Goal: Book appointment/travel/reservation

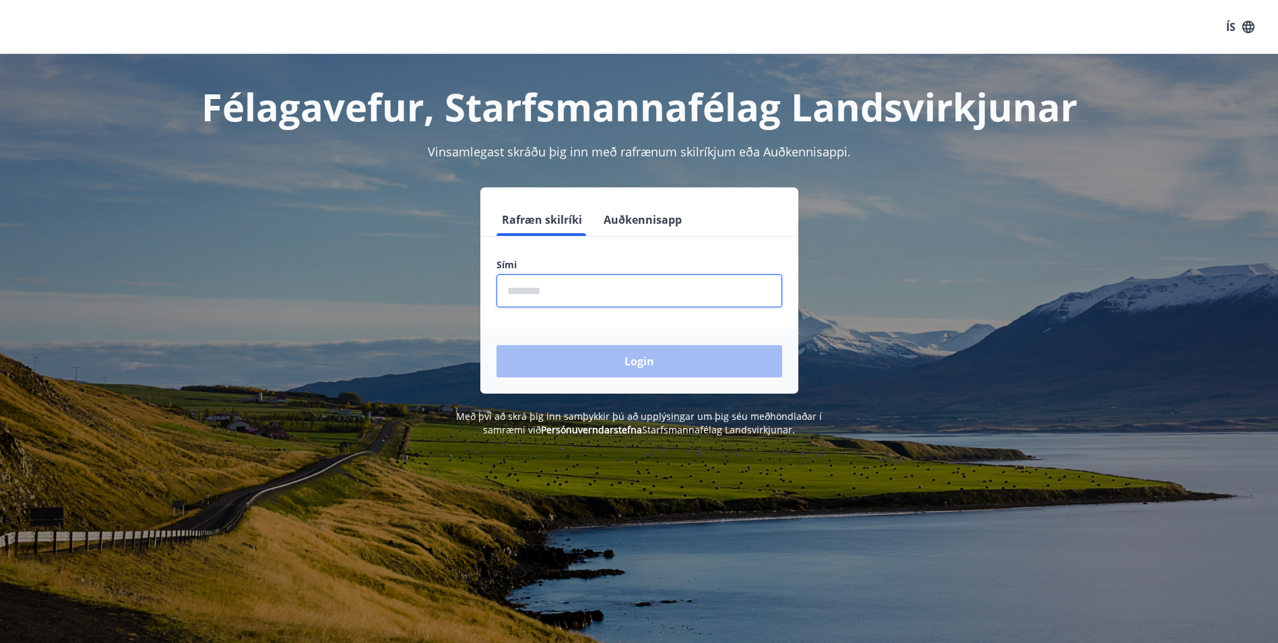
click at [559, 292] on input "phone" at bounding box center [639, 290] width 286 height 33
type input "********"
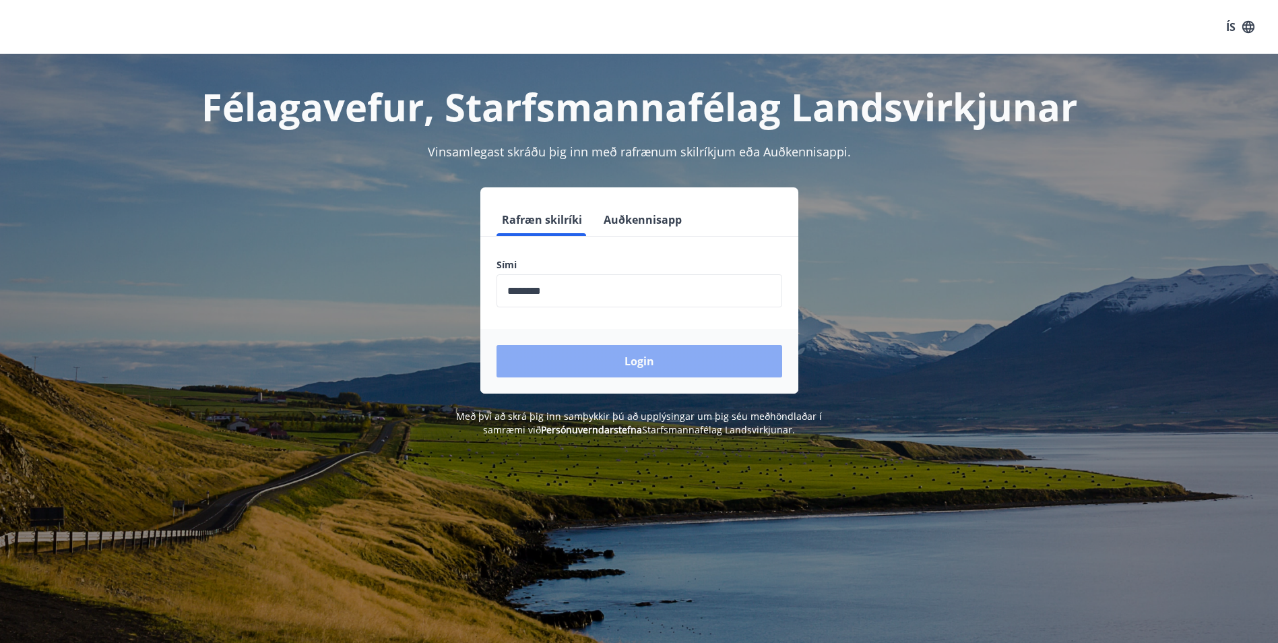
click at [631, 357] on button "Login" at bounding box center [639, 361] width 286 height 32
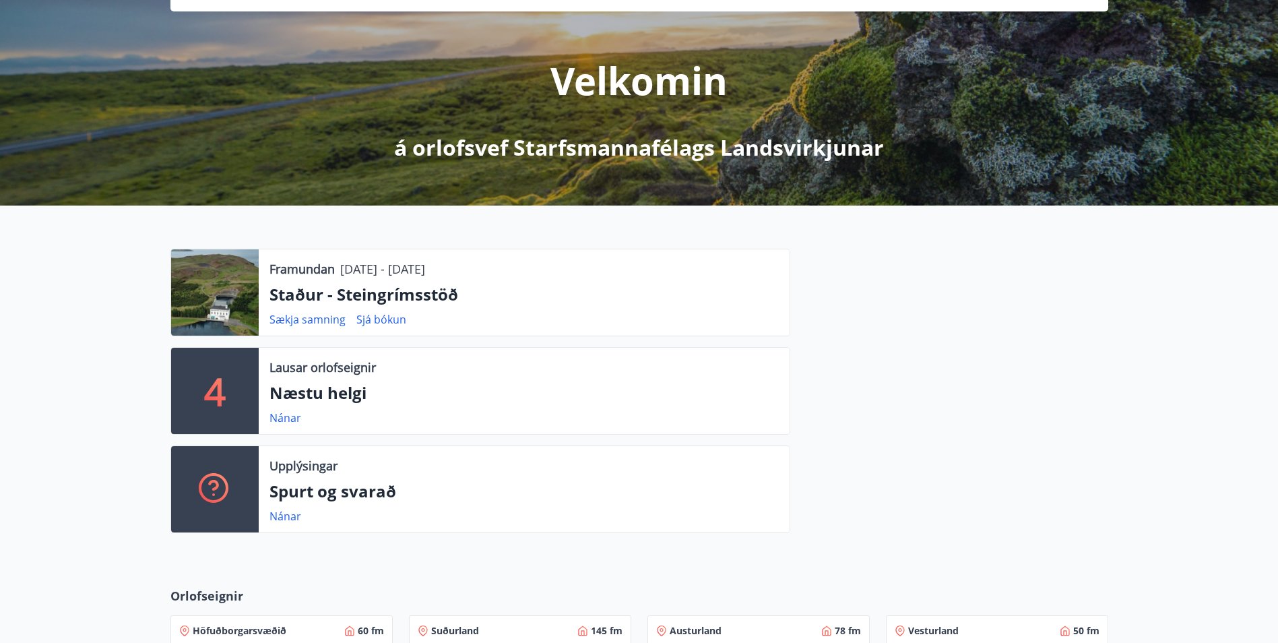
scroll to position [135, 0]
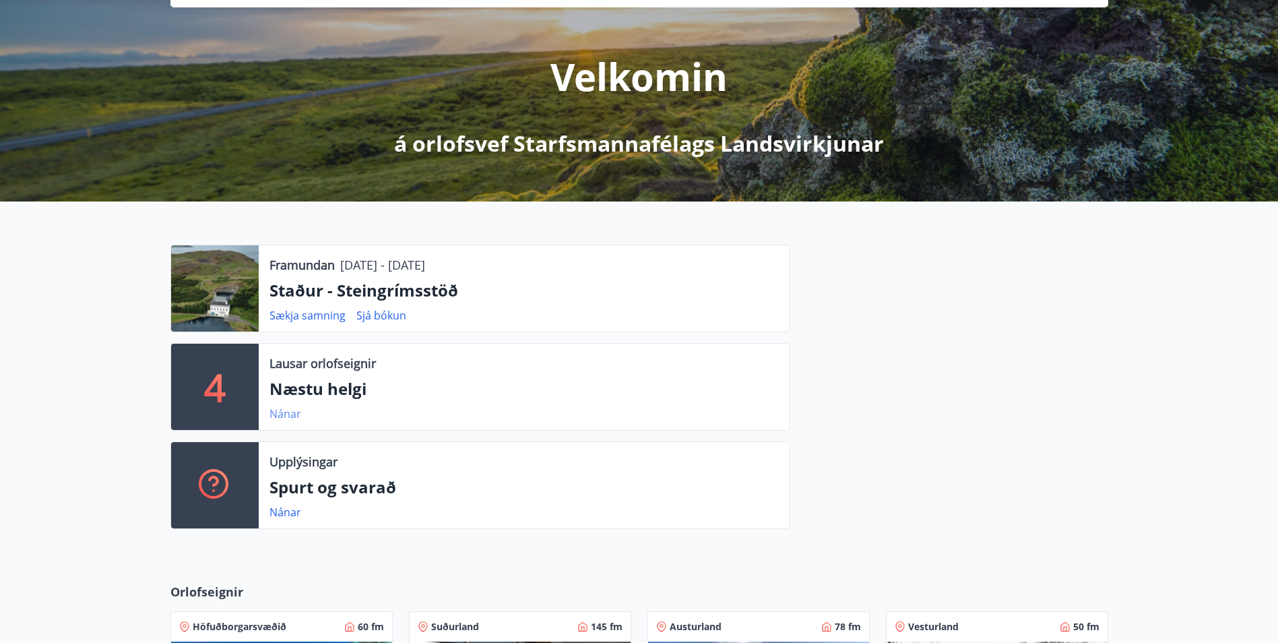
click at [287, 413] on link "Nánar" at bounding box center [285, 413] width 32 height 15
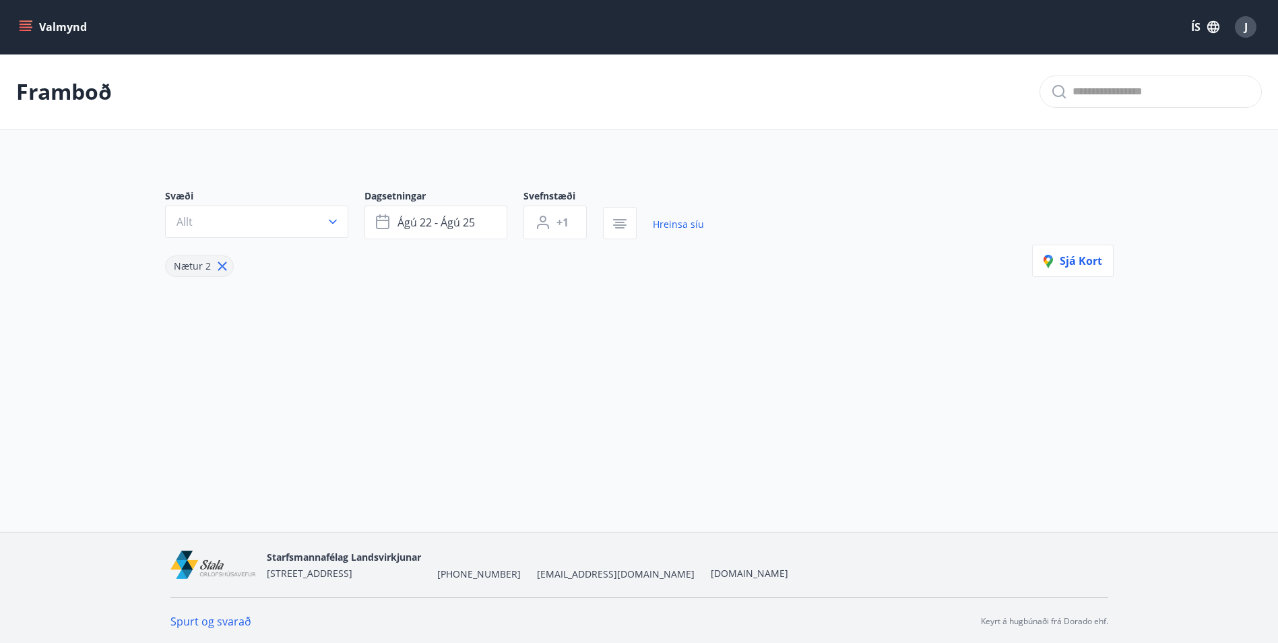
type input "*"
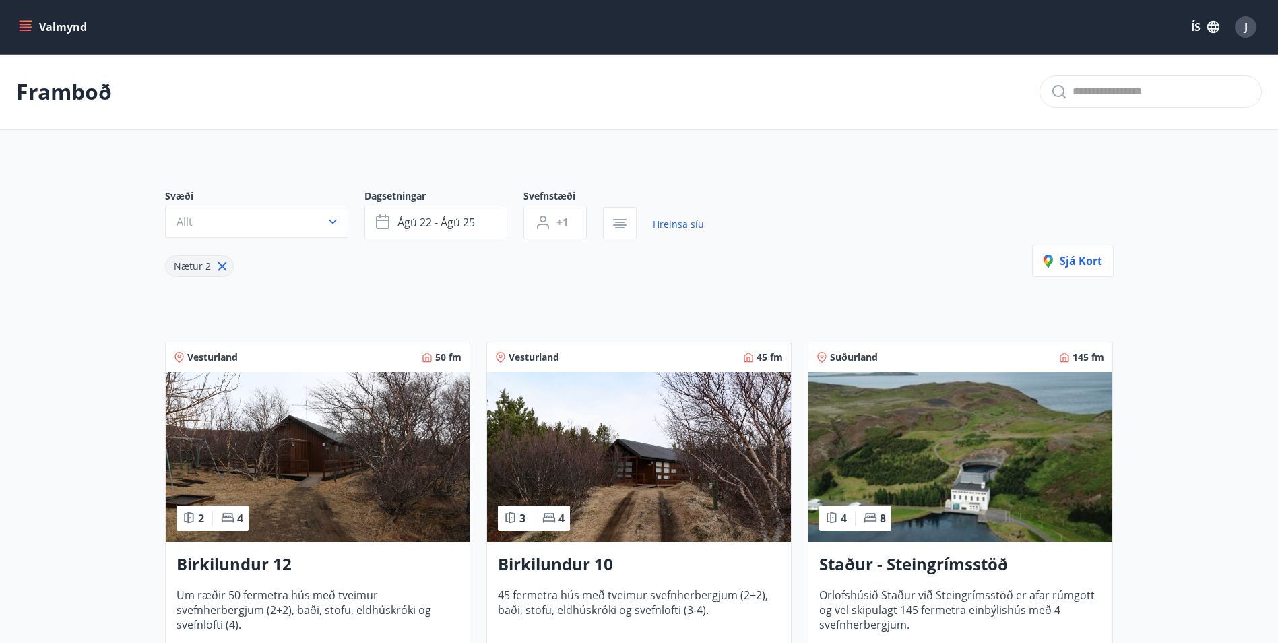
click at [24, 26] on icon "menu" at bounding box center [25, 26] width 13 height 13
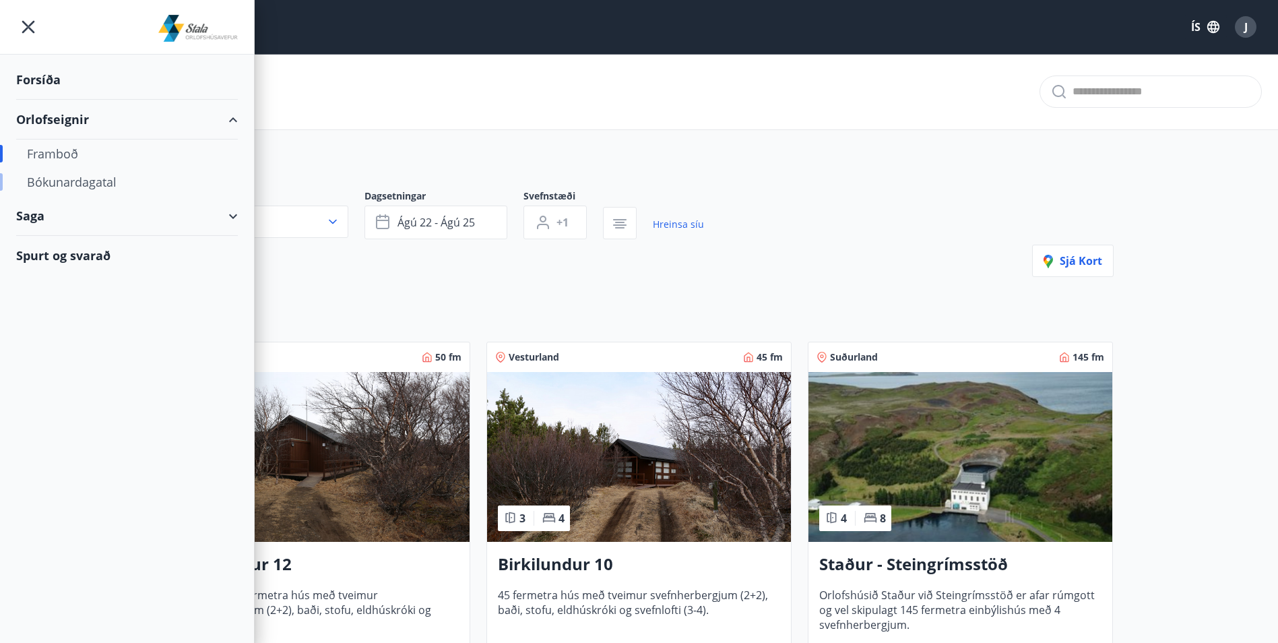
click at [56, 179] on div "Bókunardagatal" at bounding box center [127, 182] width 200 height 28
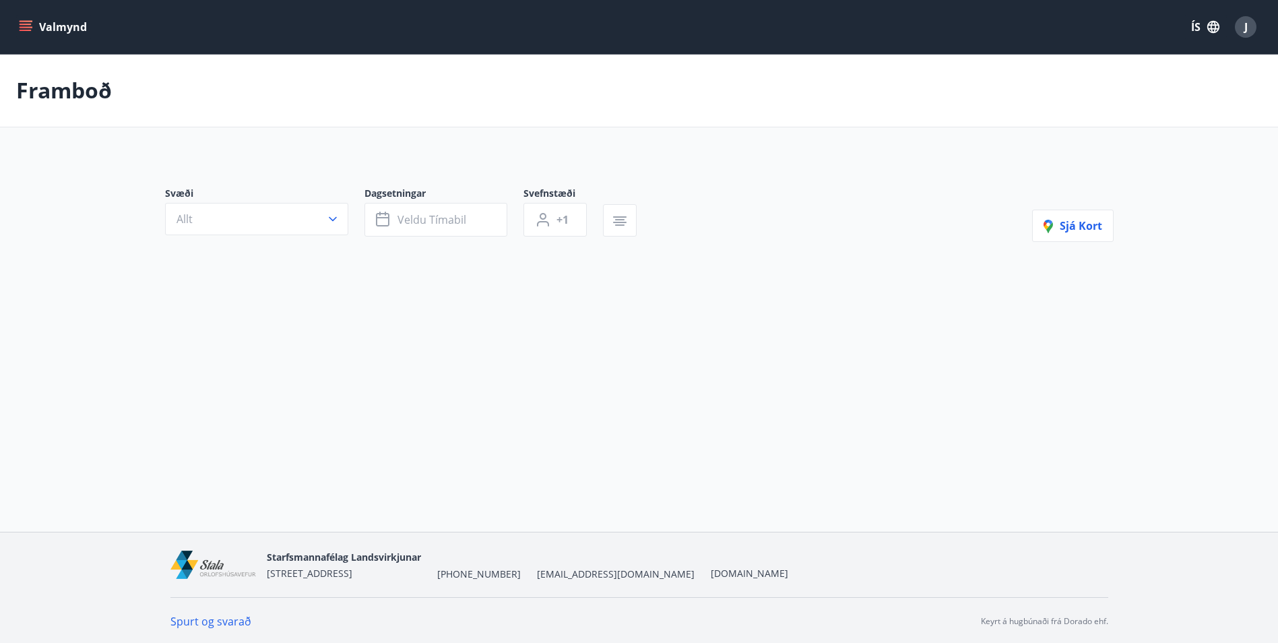
type input "*"
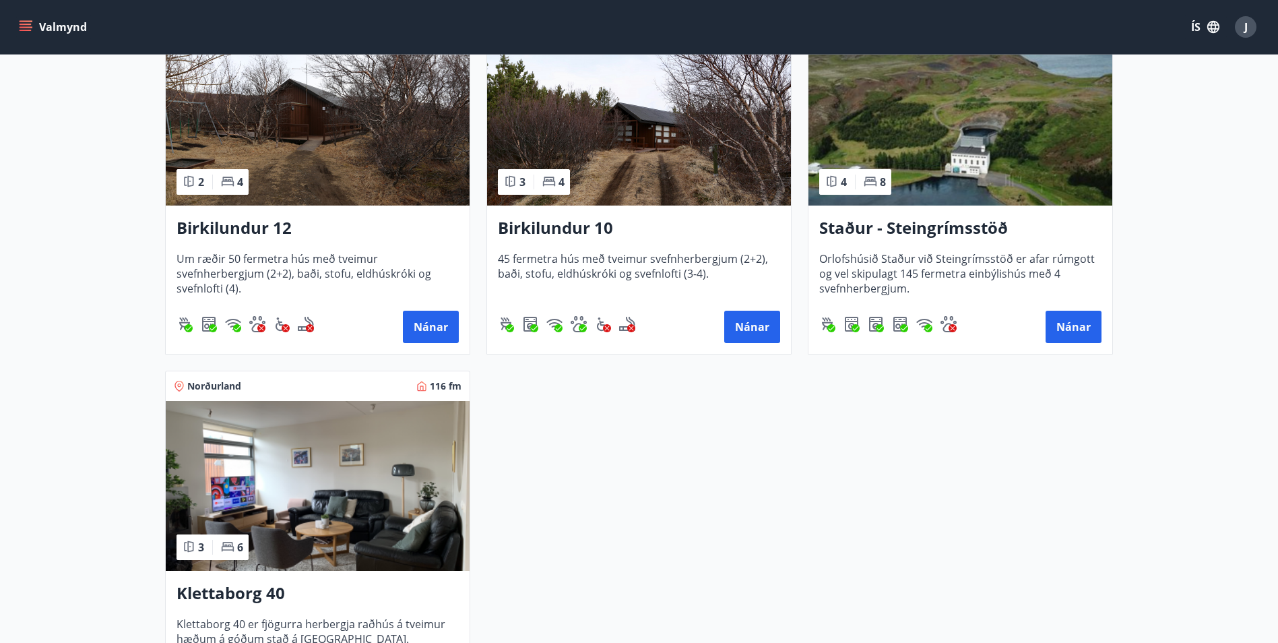
scroll to position [337, 0]
click at [374, 517] on img at bounding box center [318, 485] width 304 height 170
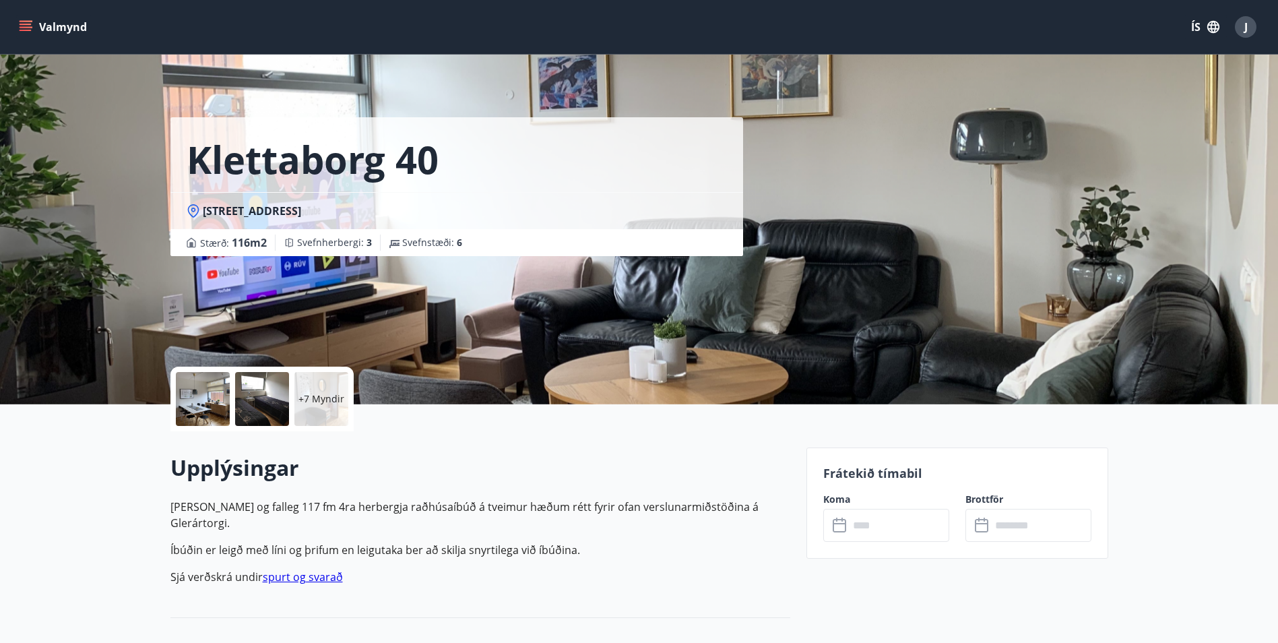
click at [677, 430] on div "+7 Myndir" at bounding box center [480, 398] width 620 height 65
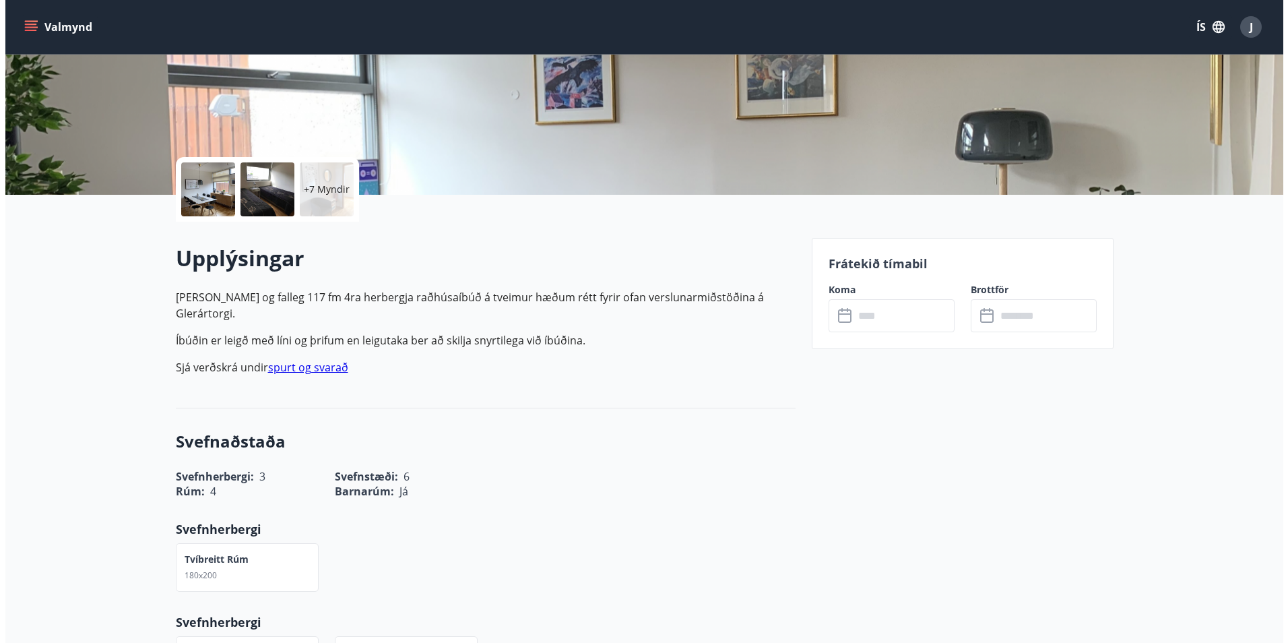
scroll to position [7, 0]
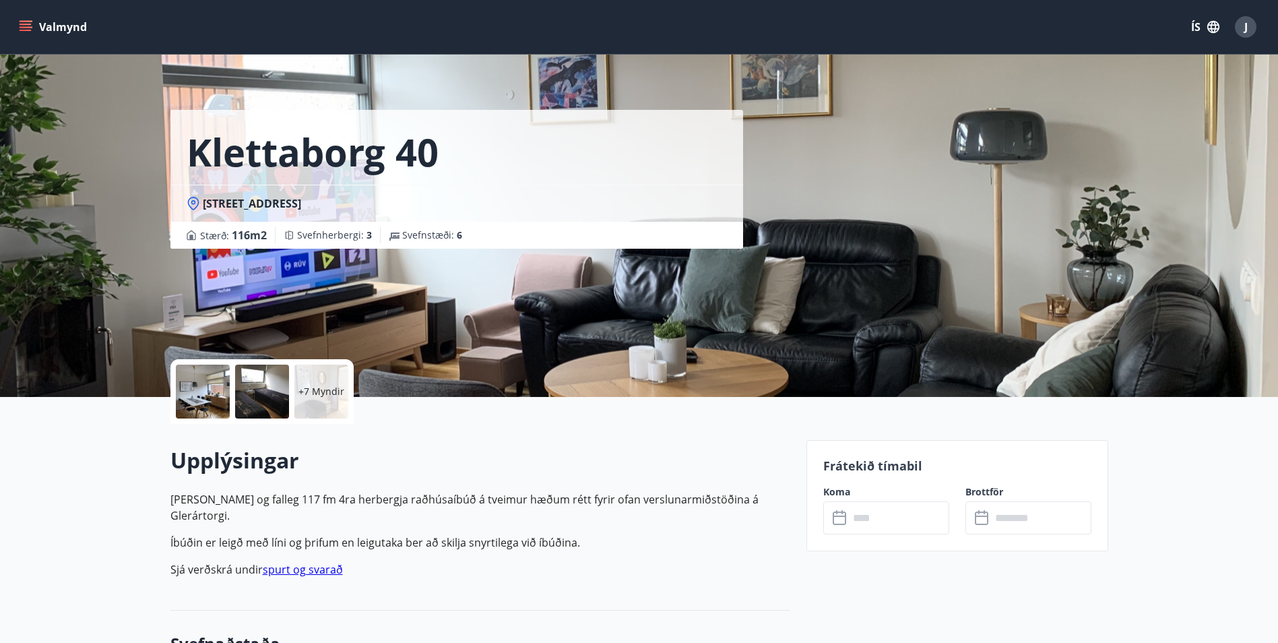
click at [197, 407] on div at bounding box center [203, 391] width 54 height 54
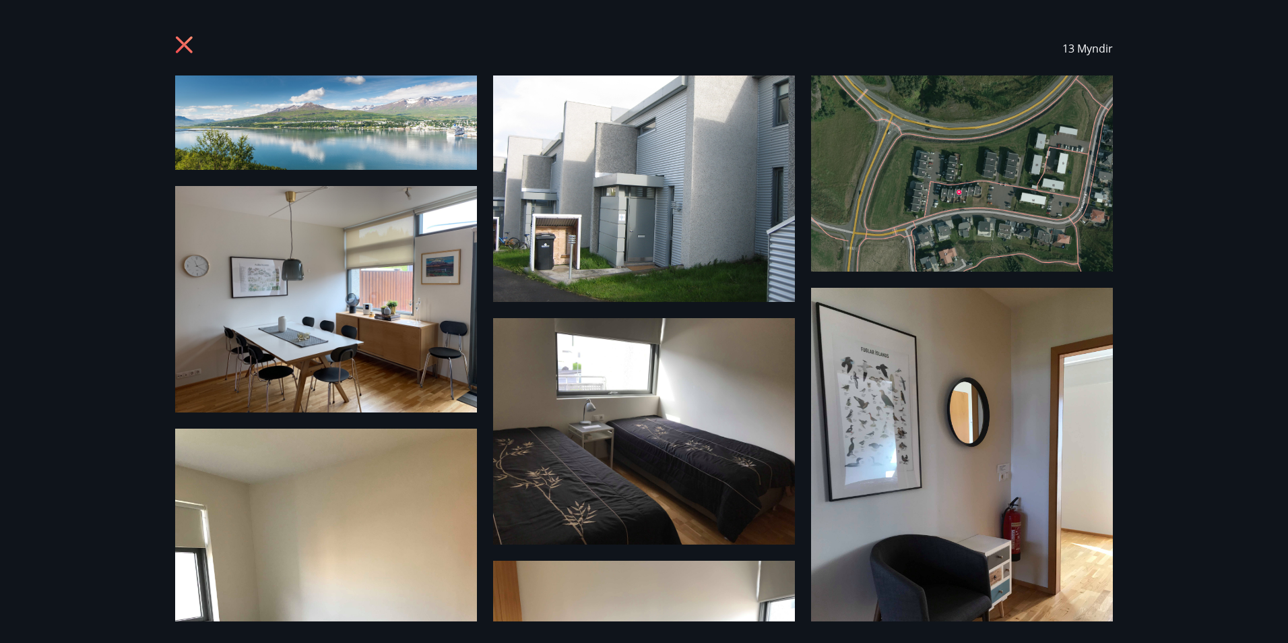
click at [582, 188] on img at bounding box center [644, 188] width 302 height 226
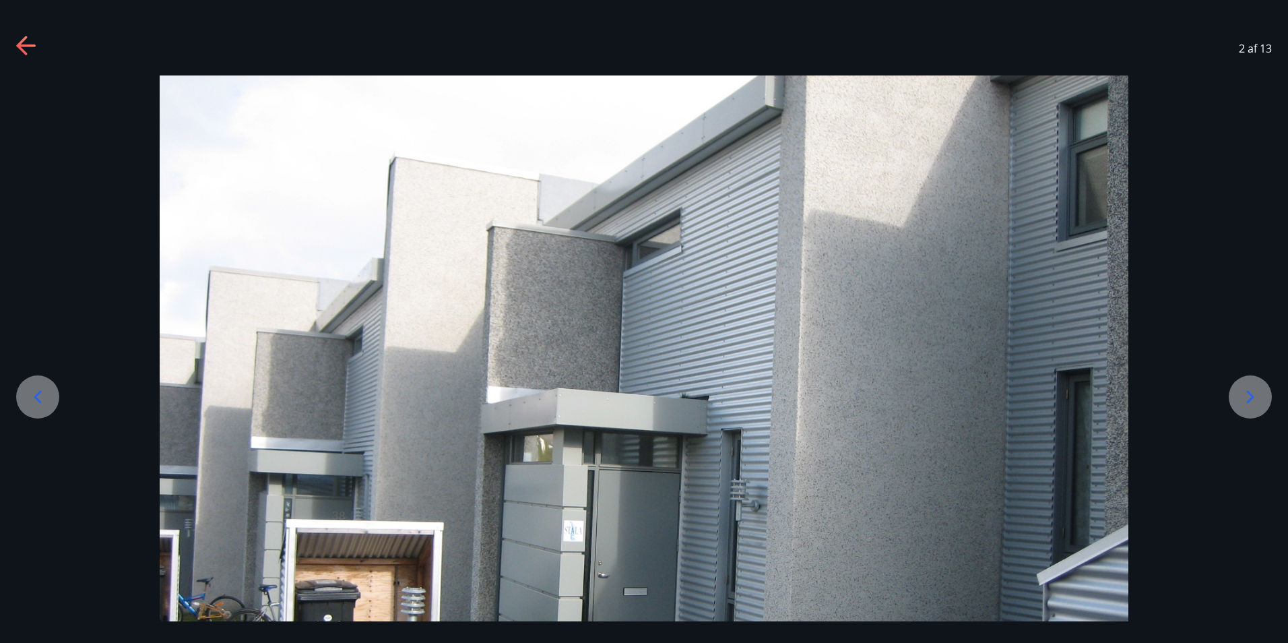
drag, startPoint x: 1213, startPoint y: 1, endPoint x: 1172, endPoint y: 526, distance: 527.0
click at [1172, 526] on div at bounding box center [644, 438] width 1288 height 727
click at [1246, 397] on icon at bounding box center [1250, 397] width 22 height 22
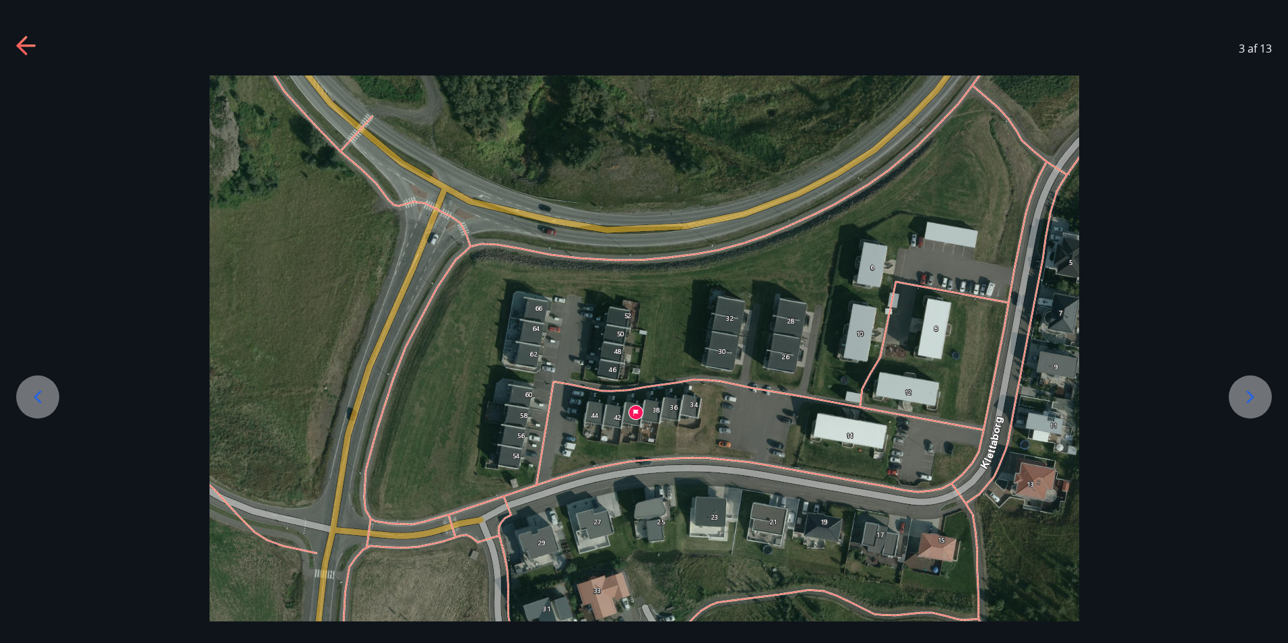
click at [1246, 397] on icon at bounding box center [1250, 397] width 22 height 22
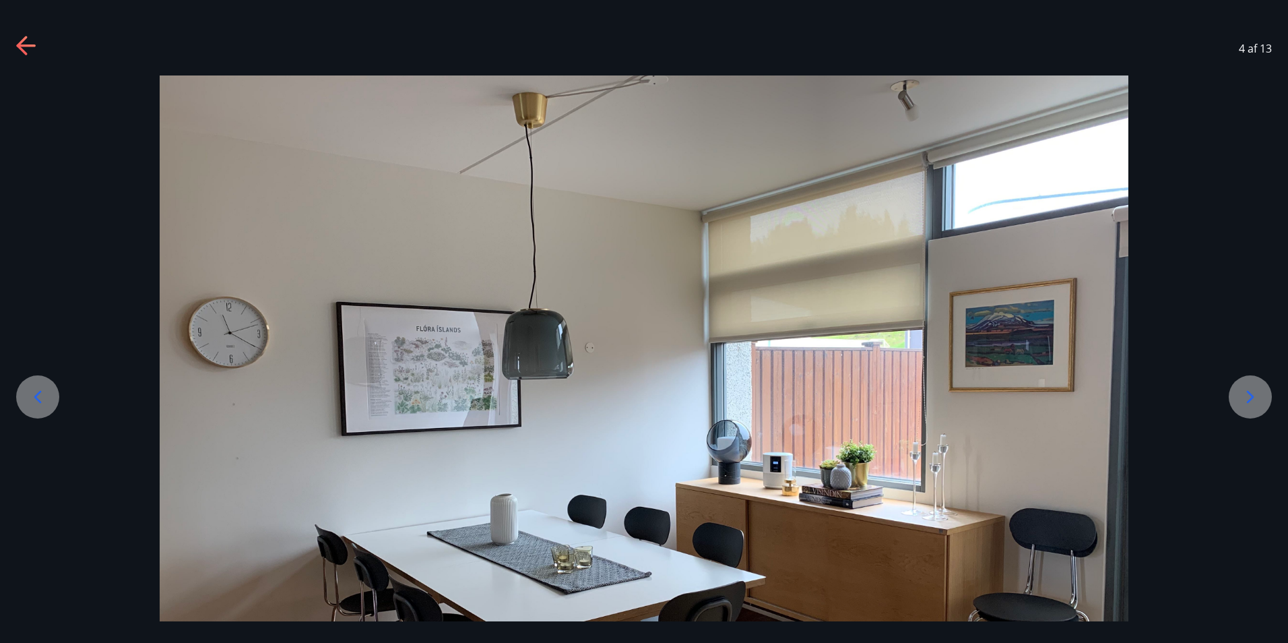
click at [1246, 397] on icon at bounding box center [1250, 397] width 22 height 22
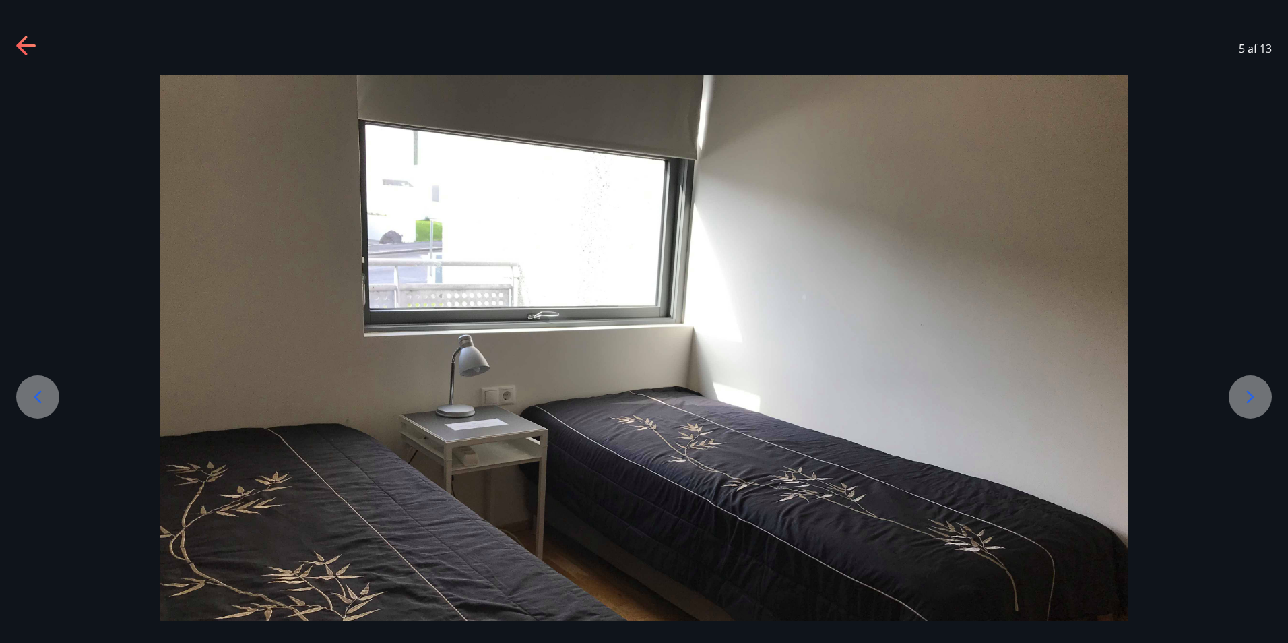
click at [1246, 397] on icon at bounding box center [1250, 397] width 22 height 22
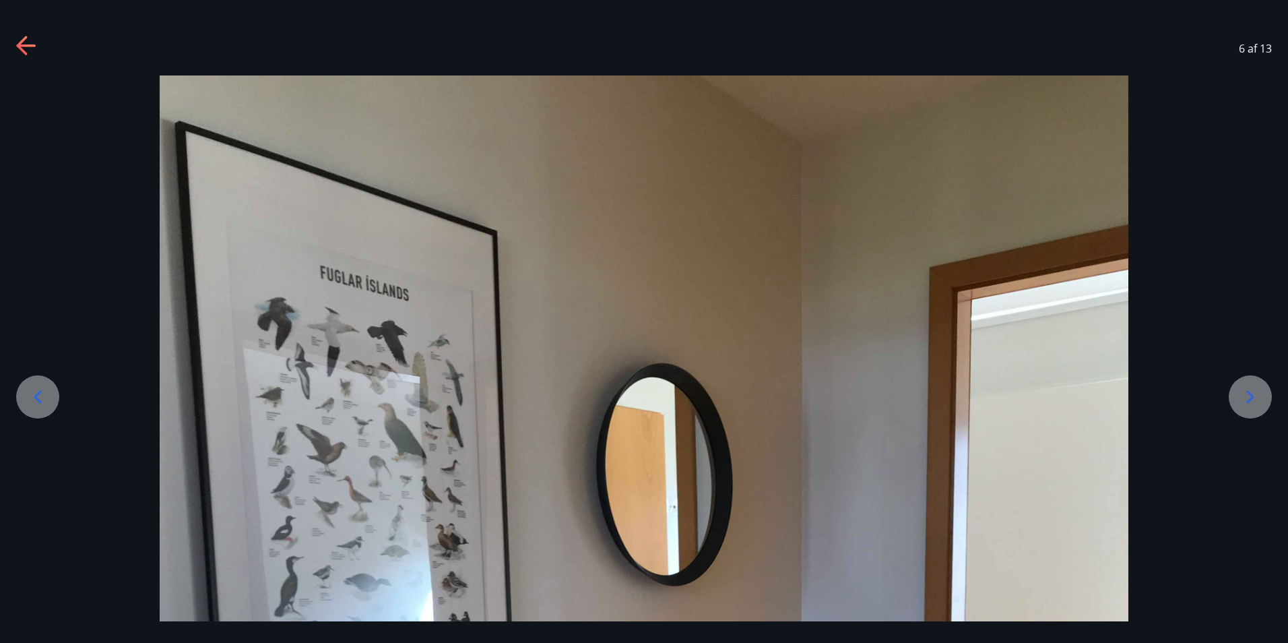
click at [1246, 397] on icon at bounding box center [1250, 397] width 22 height 22
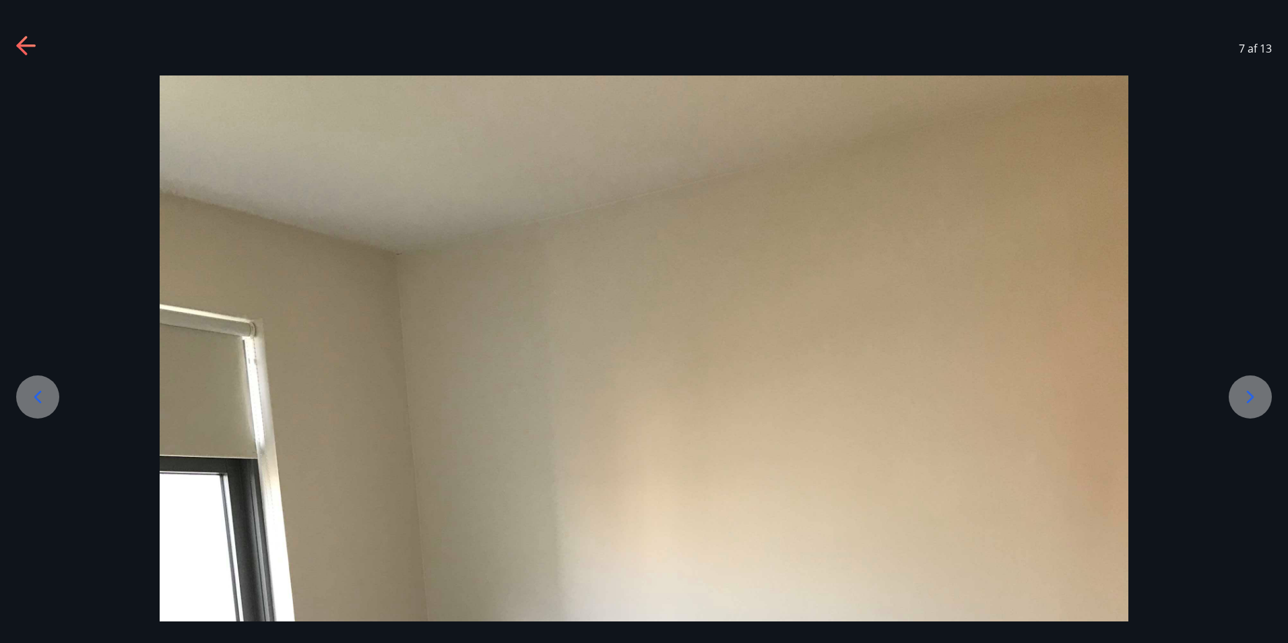
click at [1246, 397] on icon at bounding box center [1250, 397] width 22 height 22
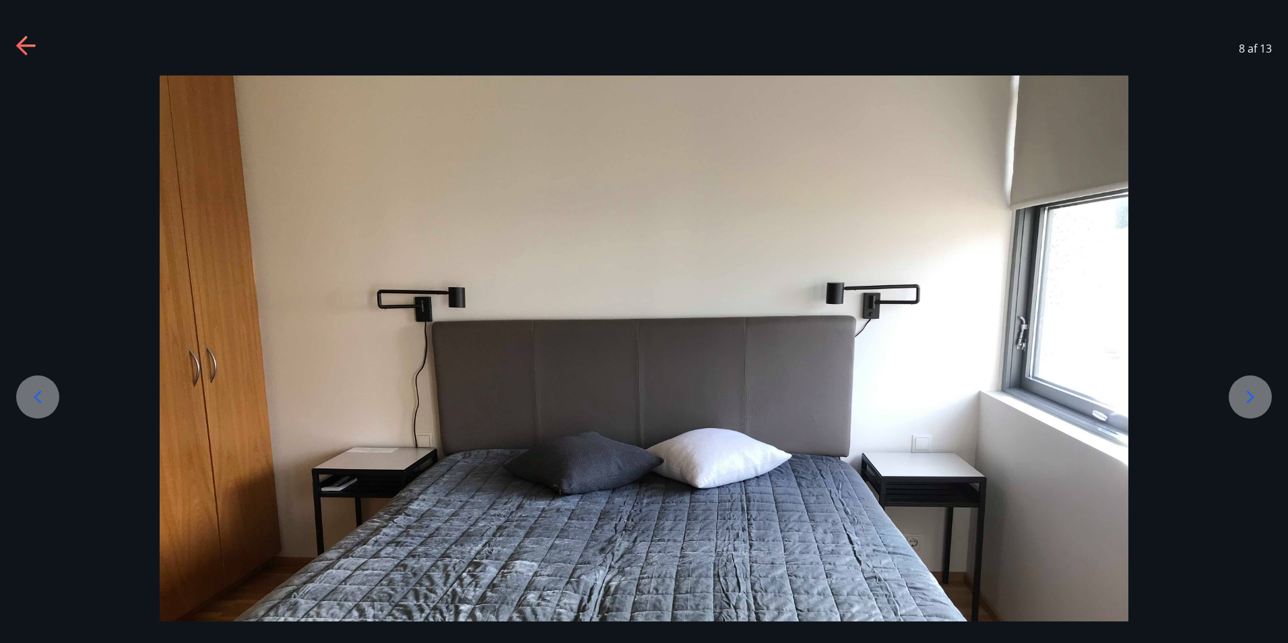
click at [1246, 397] on icon at bounding box center [1250, 397] width 22 height 22
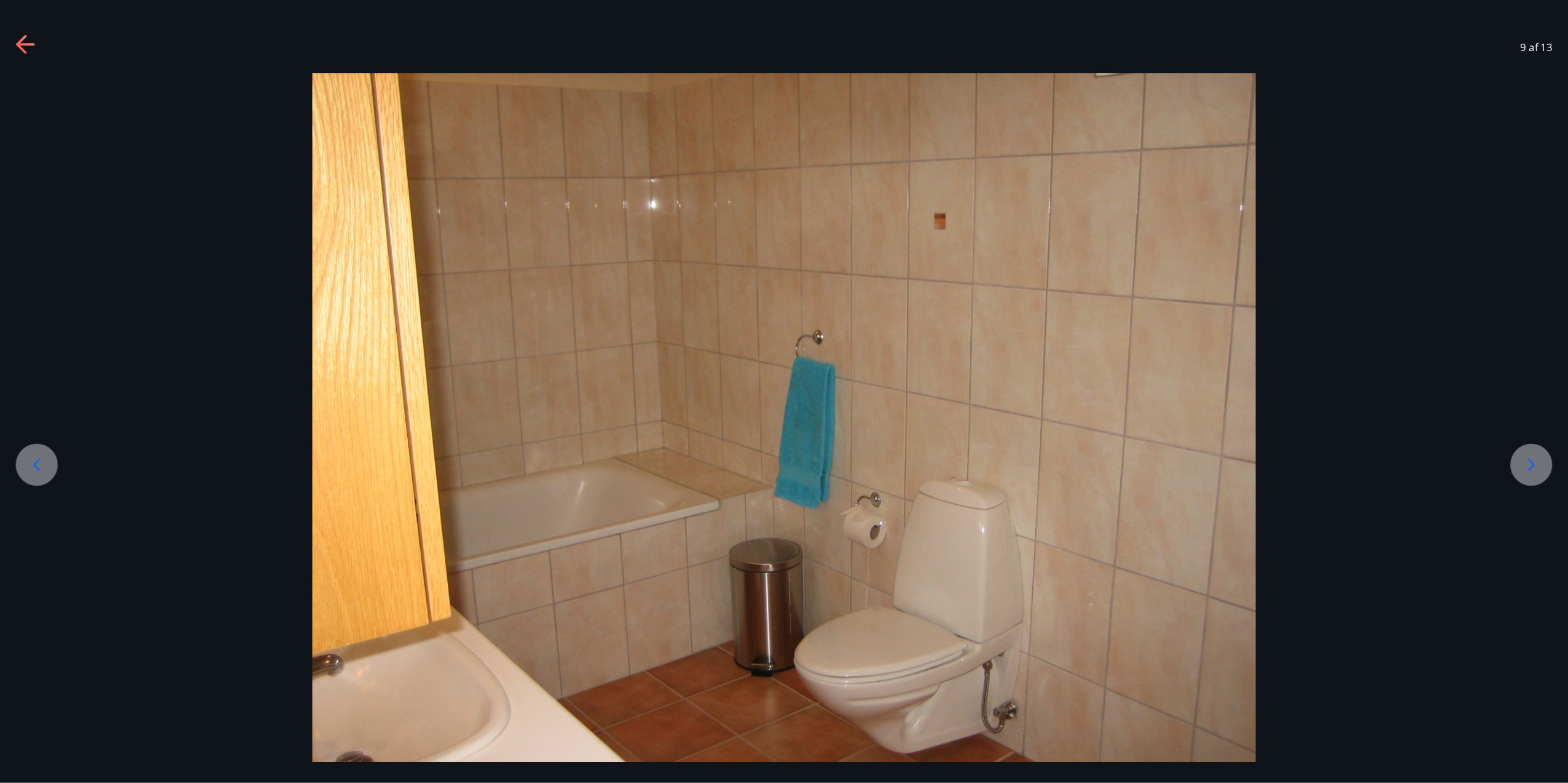
scroll to position [6, 0]
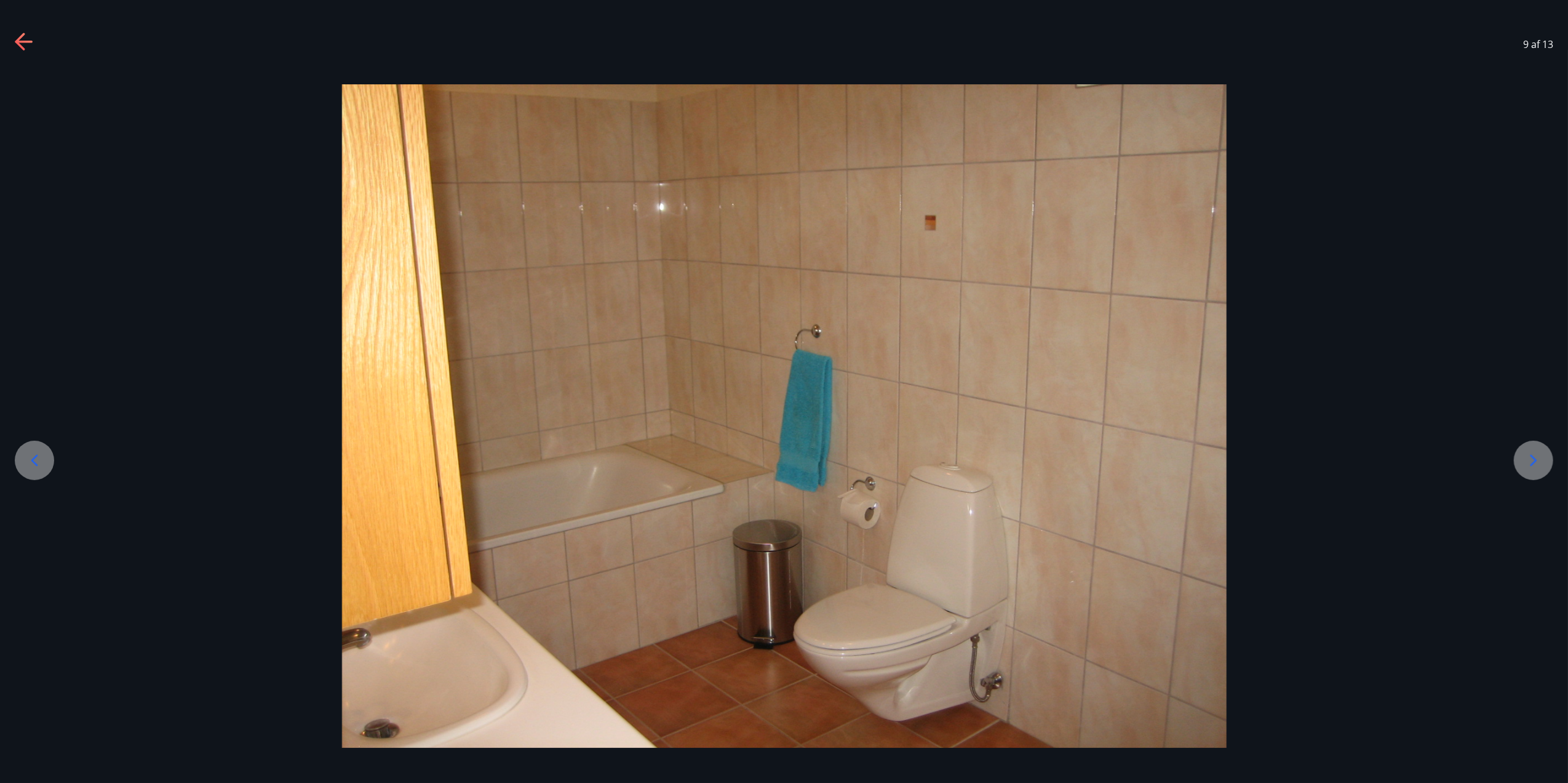
click at [1175, 460] on div at bounding box center [1533, 460] width 39 height 39
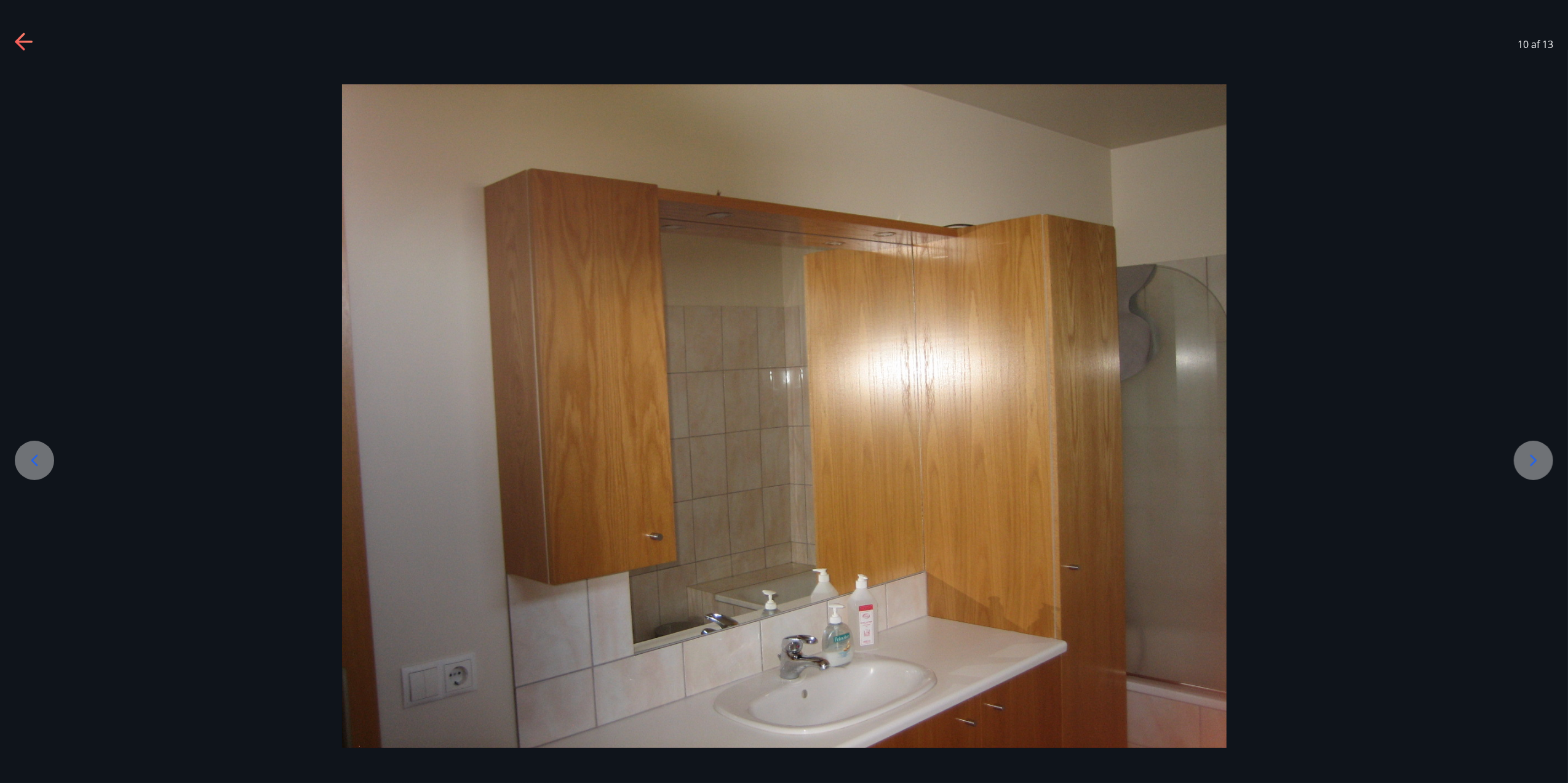
click at [1175, 460] on div at bounding box center [1533, 460] width 39 height 39
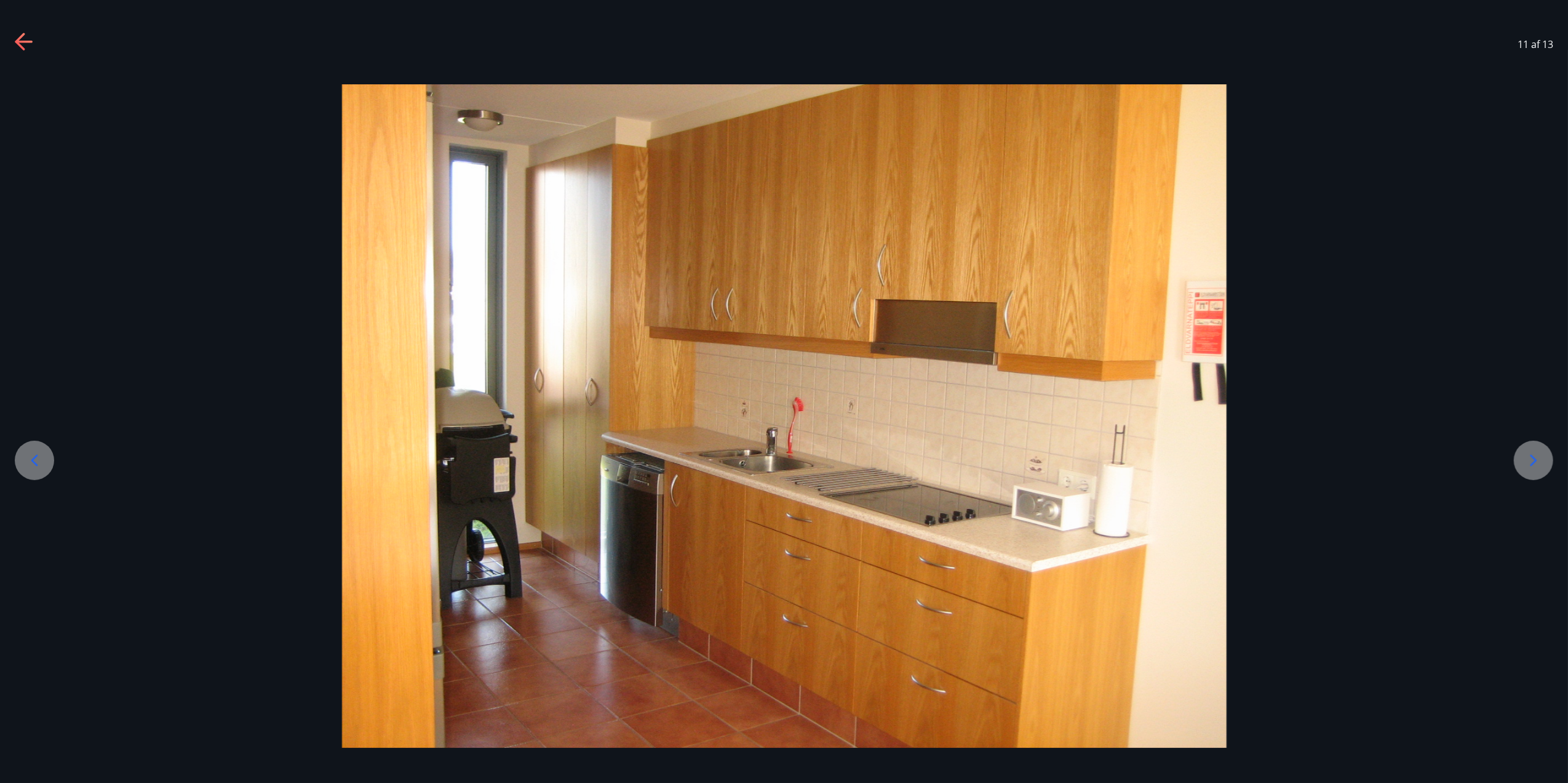
click at [1175, 459] on icon at bounding box center [1534, 460] width 20 height 20
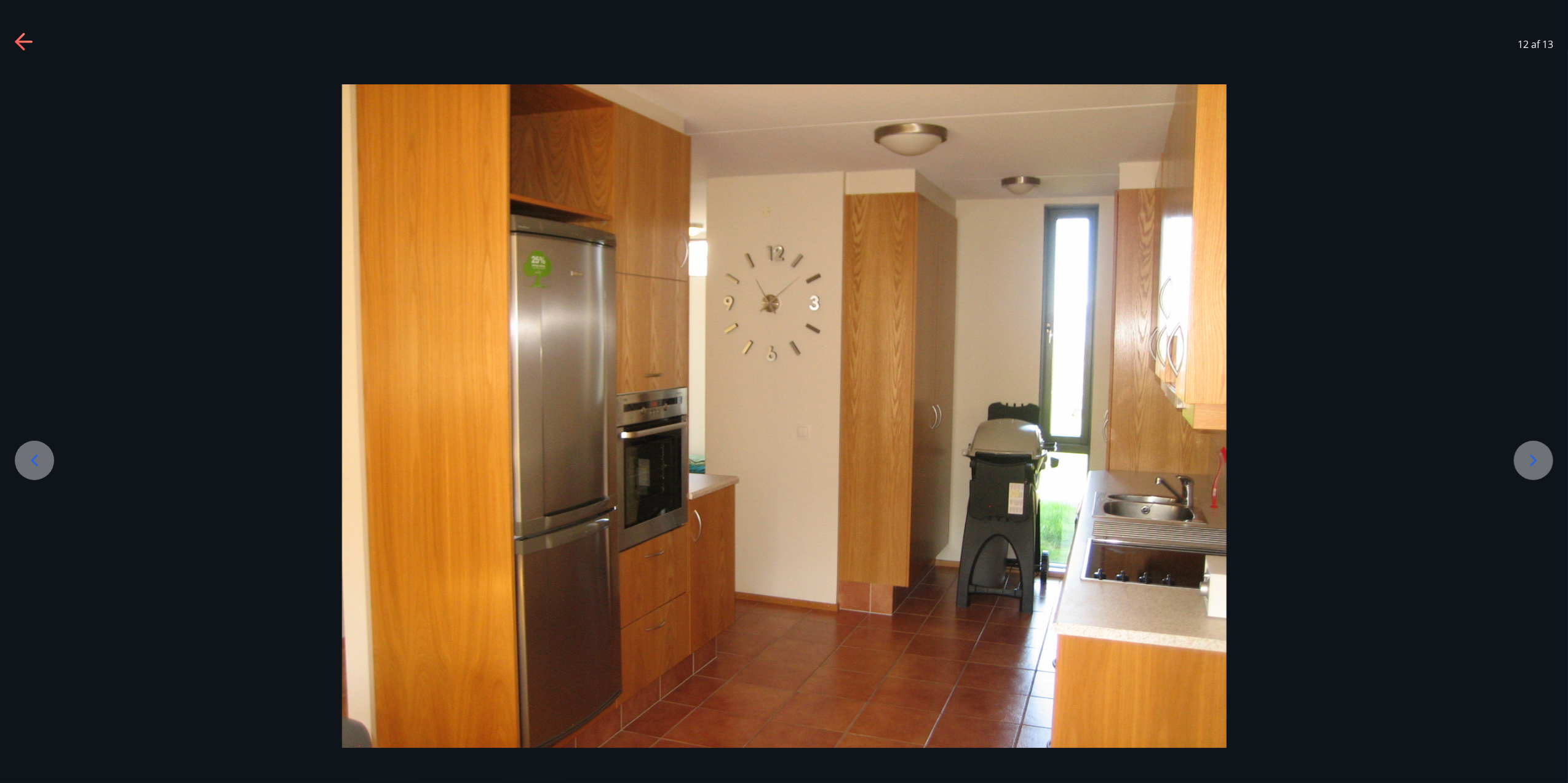
click at [1175, 459] on icon at bounding box center [1534, 460] width 20 height 20
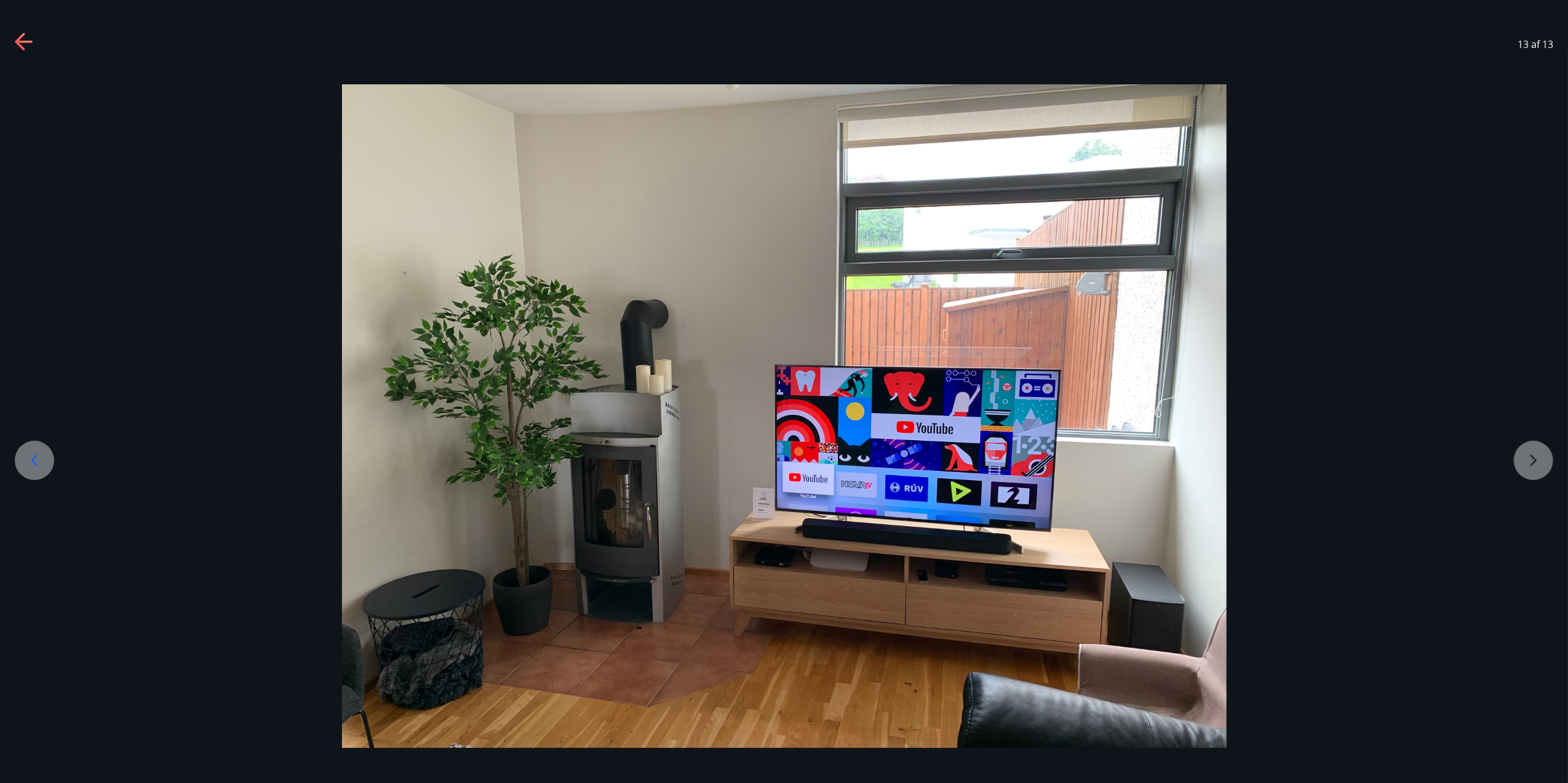
click at [1175, 459] on div at bounding box center [784, 416] width 1568 height 664
click at [1175, 460] on div at bounding box center [784, 416] width 1568 height 664
click at [1175, 457] on div at bounding box center [784, 416] width 1568 height 664
click at [23, 466] on div at bounding box center [34, 460] width 39 height 39
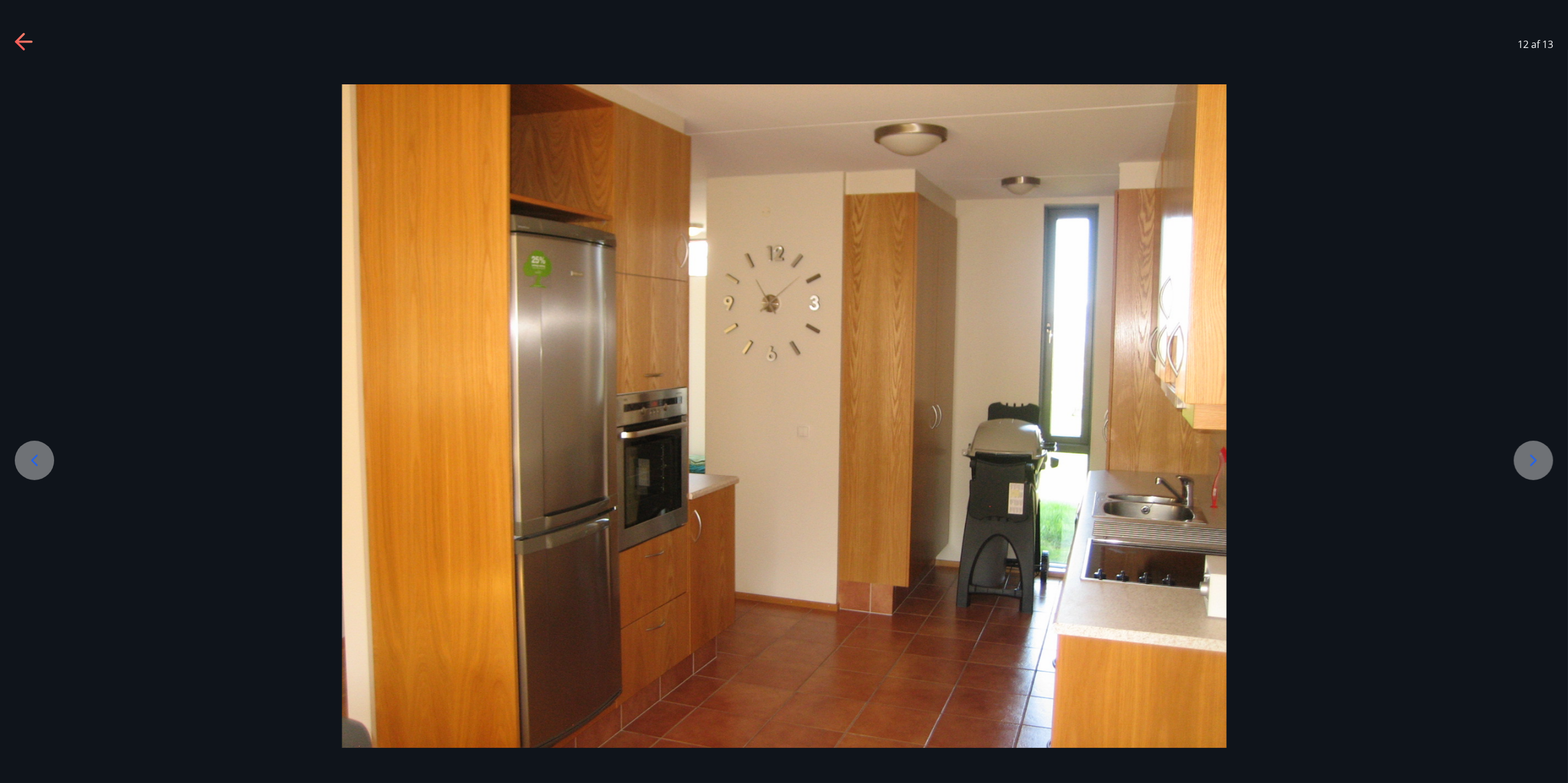
click at [50, 463] on div at bounding box center [34, 460] width 39 height 39
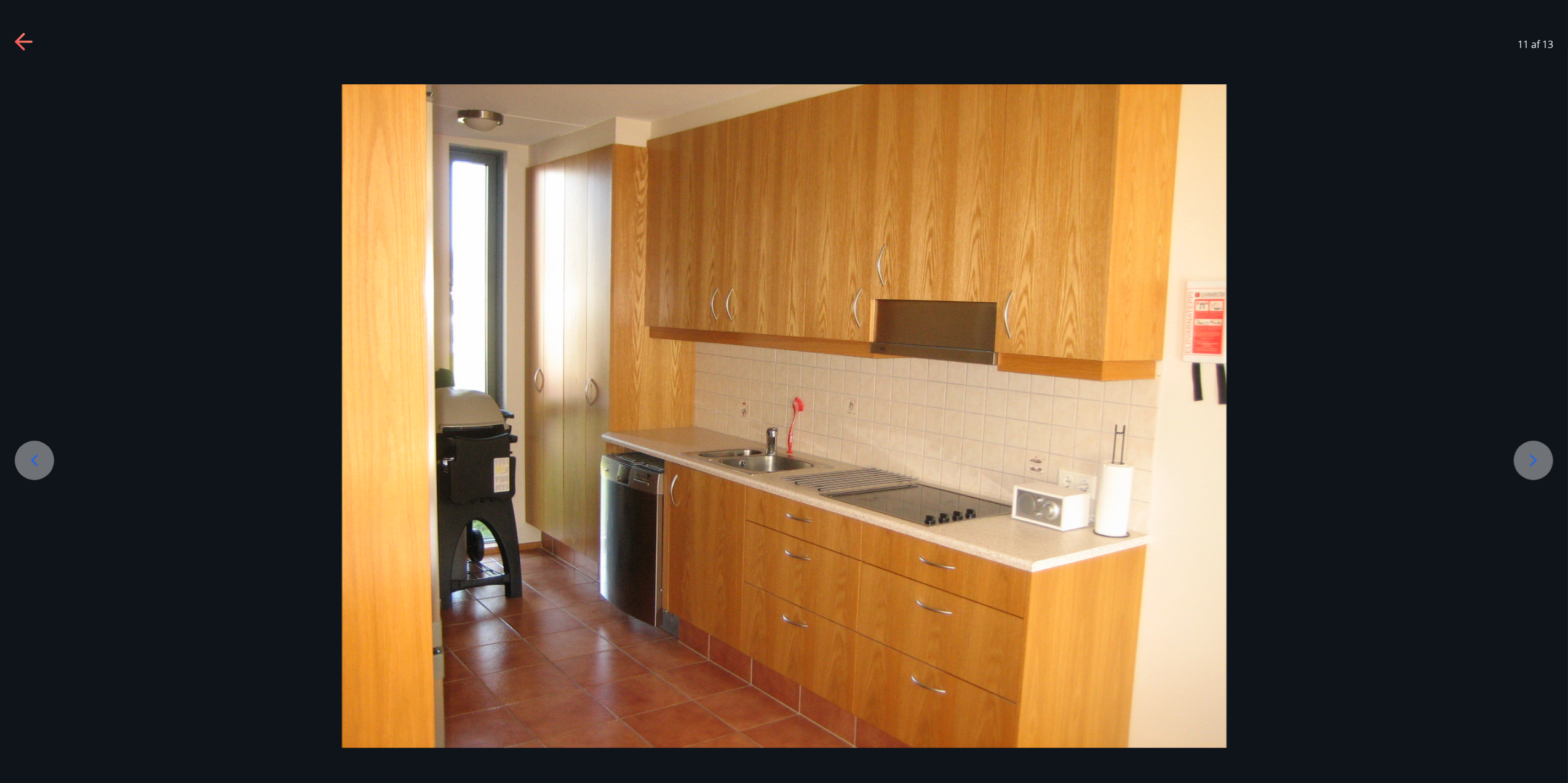
click at [50, 463] on div at bounding box center [34, 460] width 39 height 39
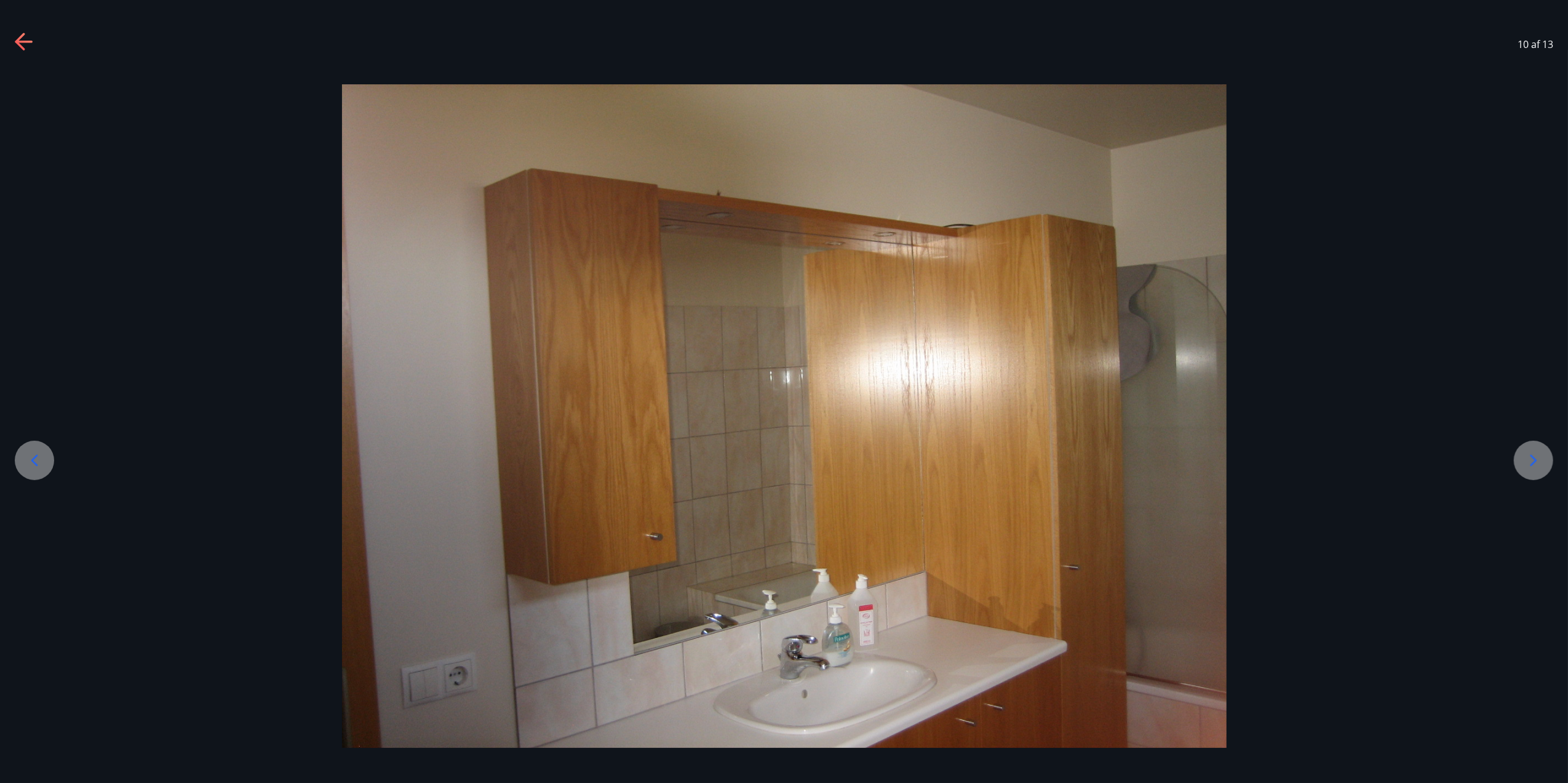
click at [50, 463] on div at bounding box center [34, 460] width 39 height 39
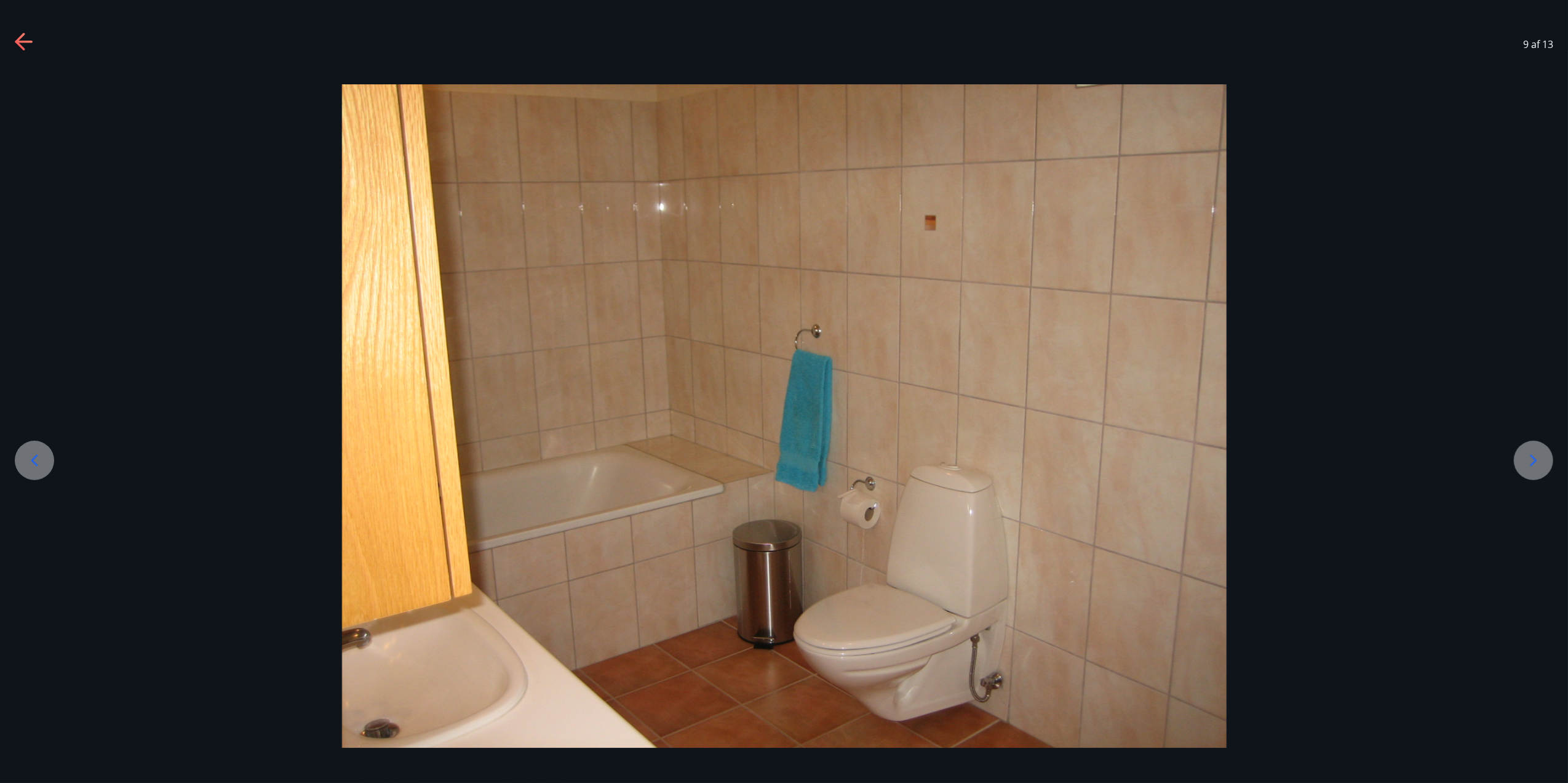
click at [50, 463] on div at bounding box center [34, 460] width 39 height 39
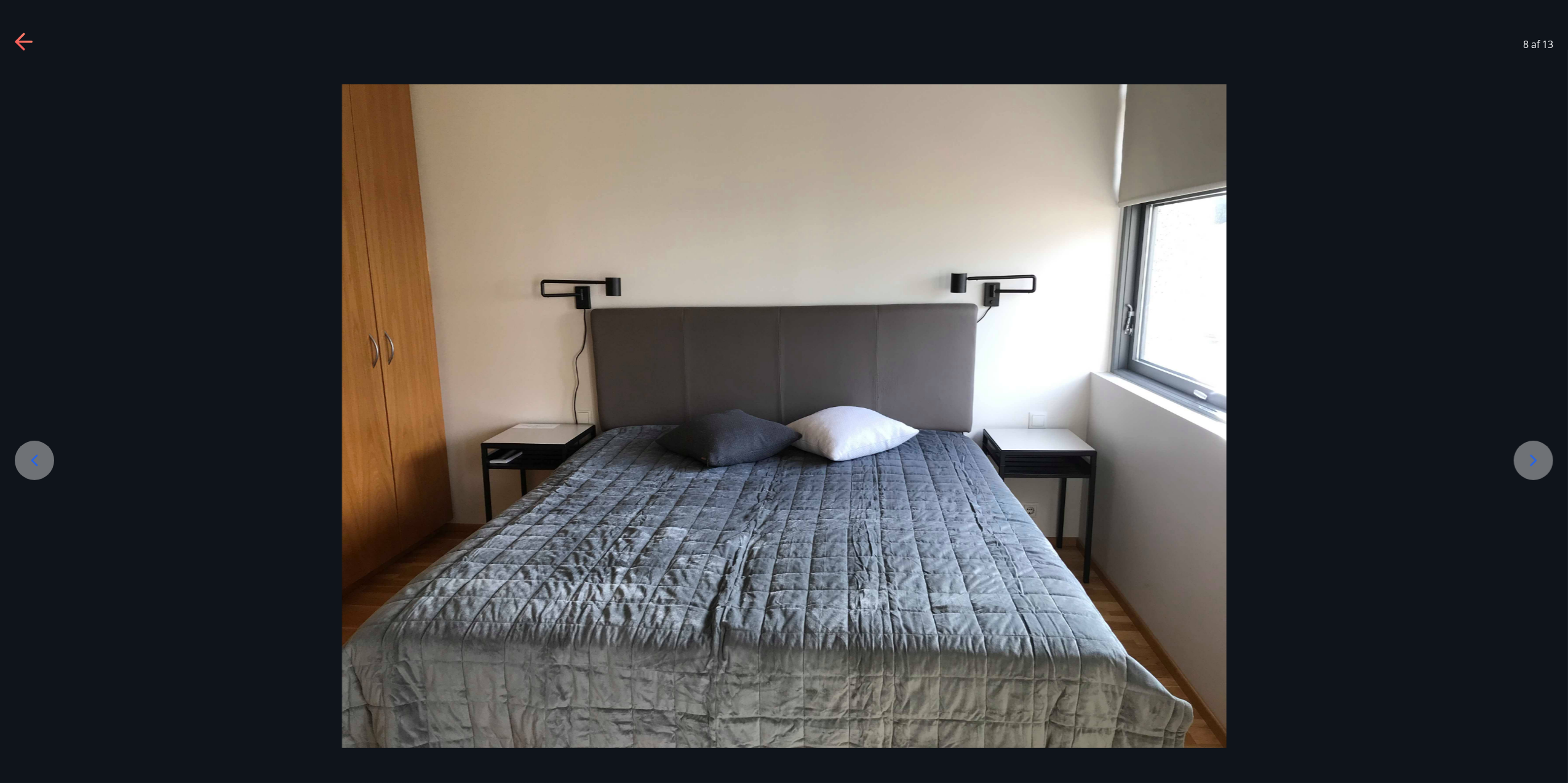
click at [50, 463] on div at bounding box center [34, 460] width 39 height 39
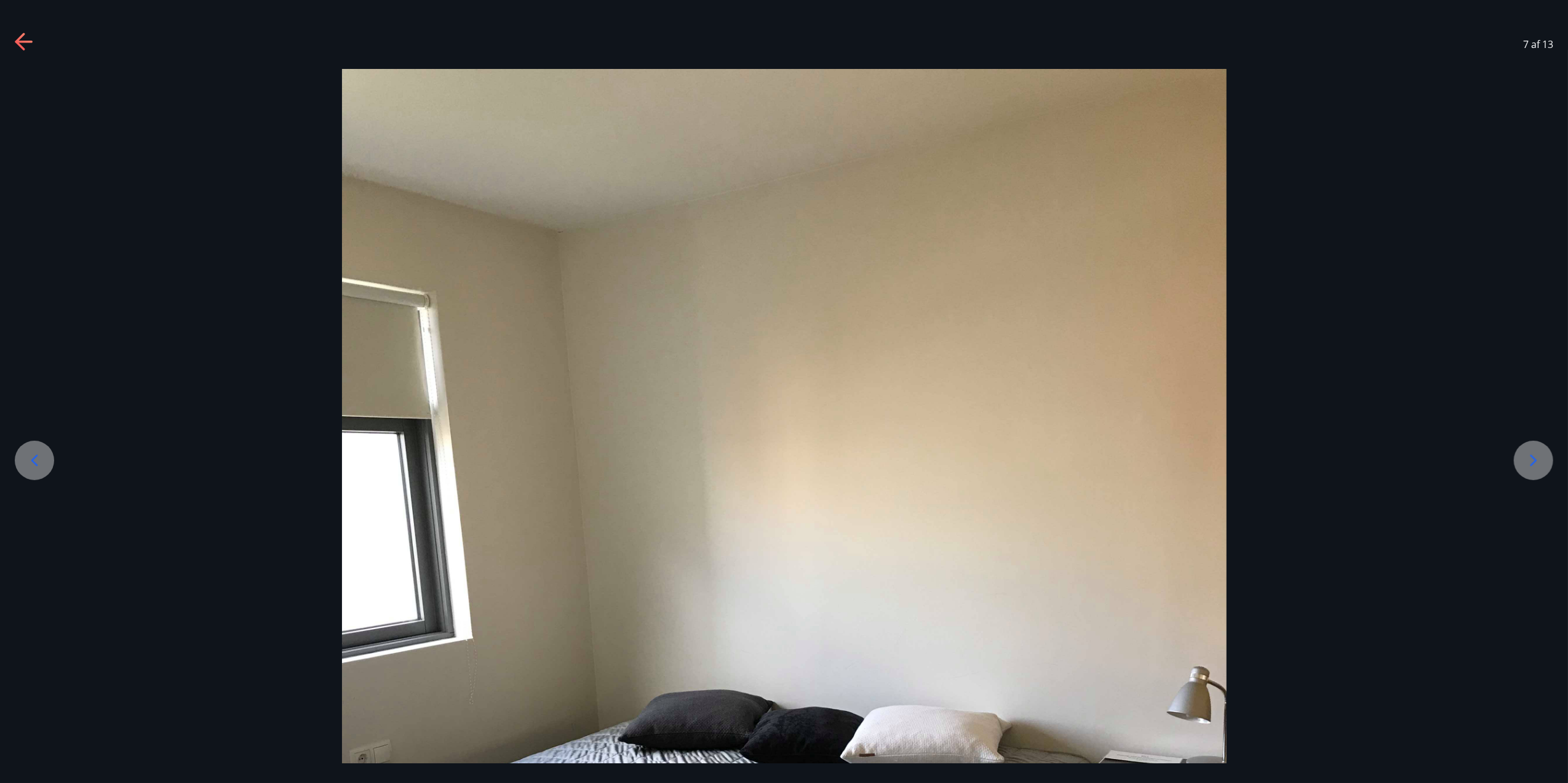
click at [37, 460] on icon at bounding box center [35, 460] width 20 height 20
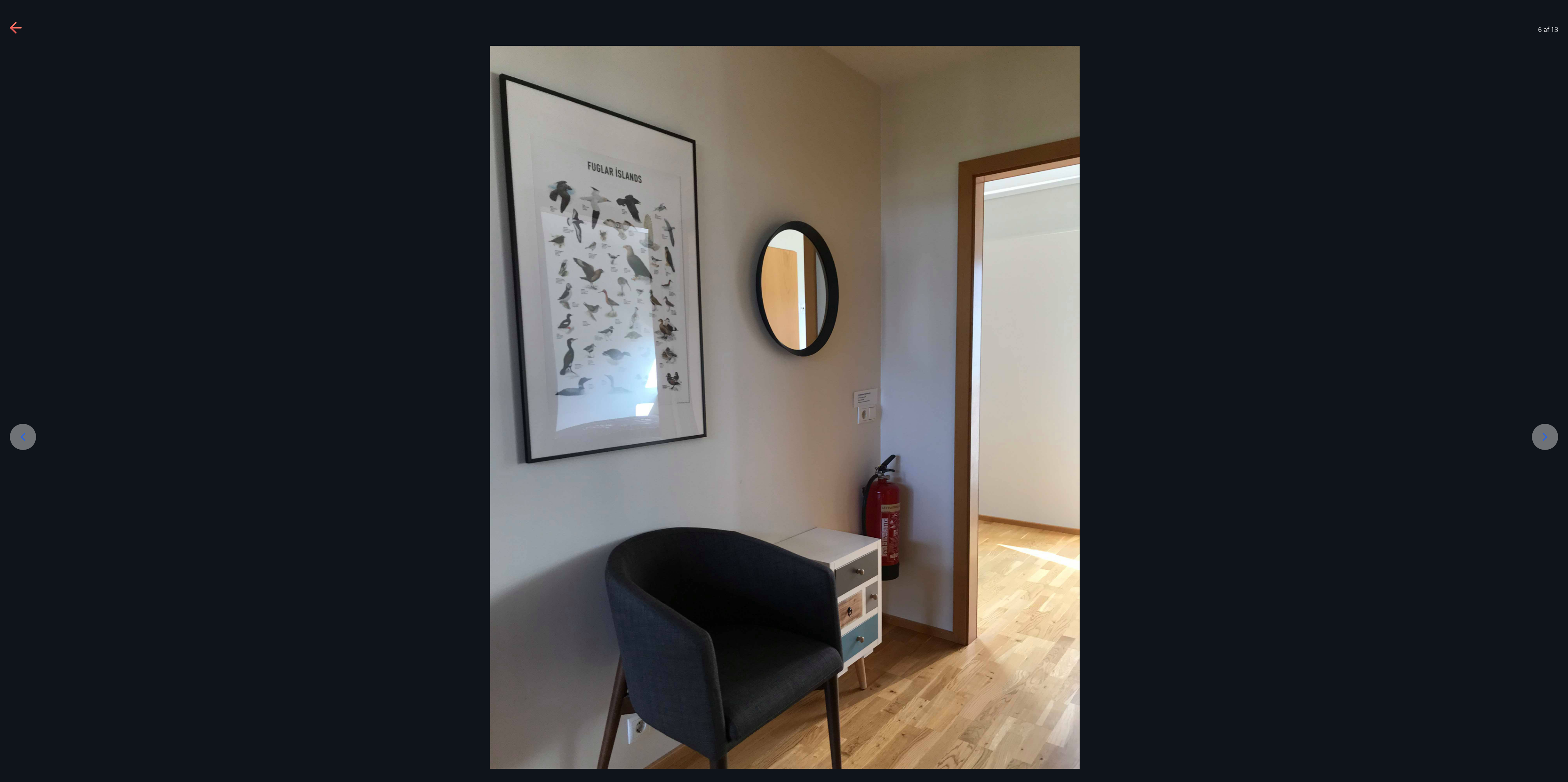
drag, startPoint x: 804, startPoint y: 7, endPoint x: 1145, endPoint y: 540, distance: 632.7
click at [783, 391] on div at bounding box center [785, 438] width 1568 height 786
click at [783, 391] on icon at bounding box center [1545, 437] width 13 height 13
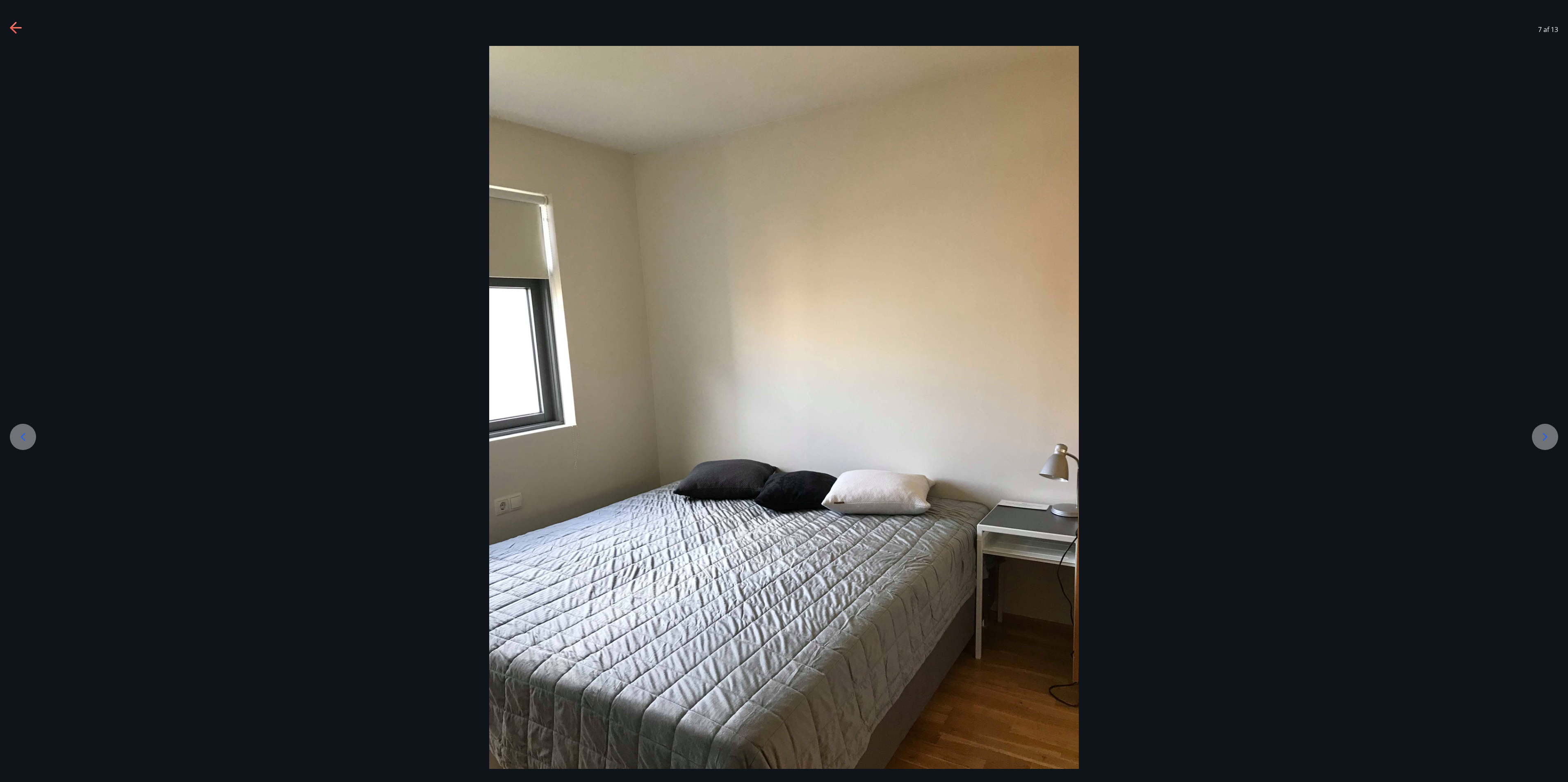
click at [783, 391] on icon at bounding box center [1545, 437] width 13 height 13
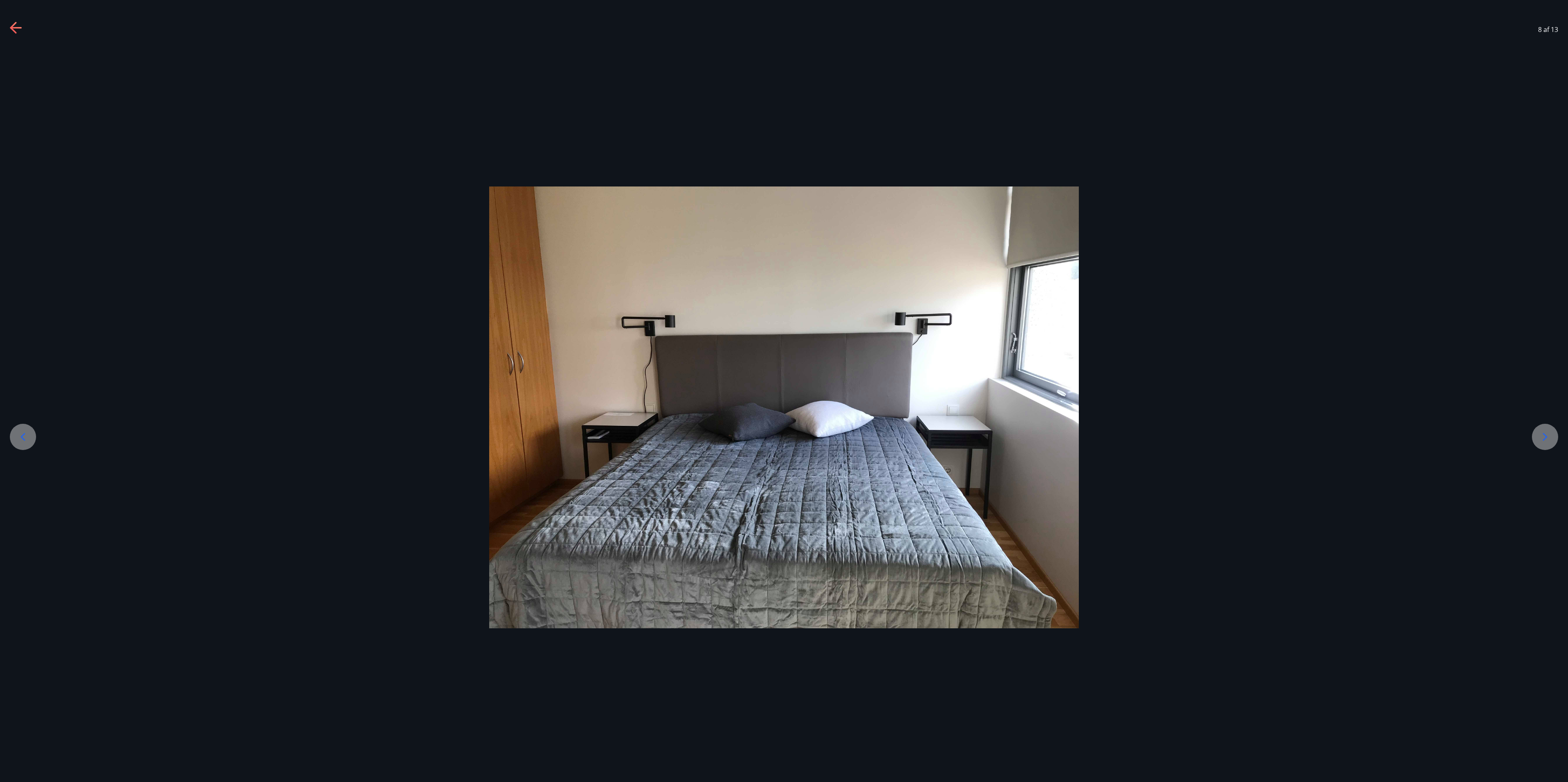
click at [783, 391] on icon at bounding box center [1545, 437] width 13 height 13
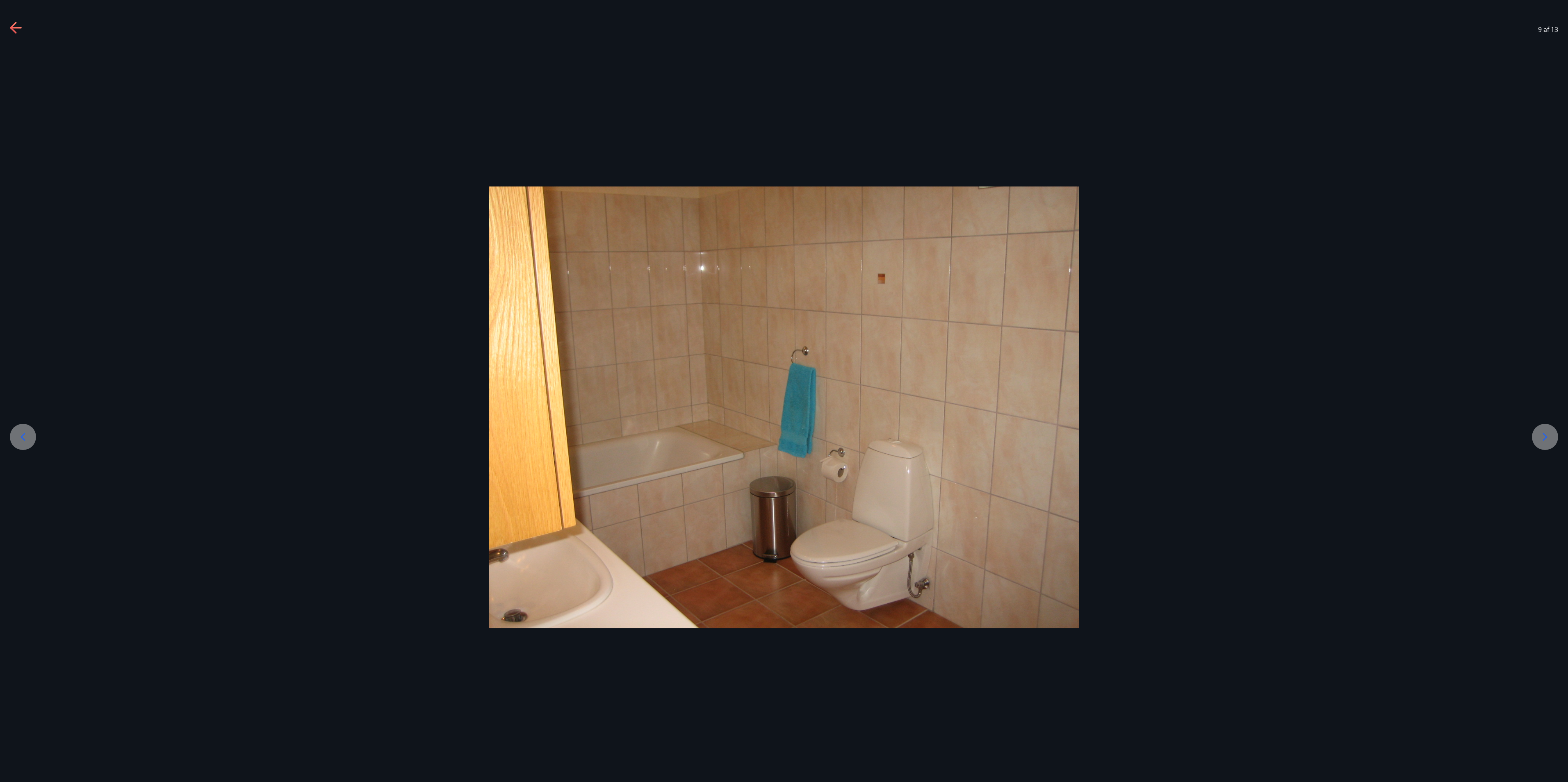
click at [26, 391] on icon at bounding box center [23, 437] width 13 height 13
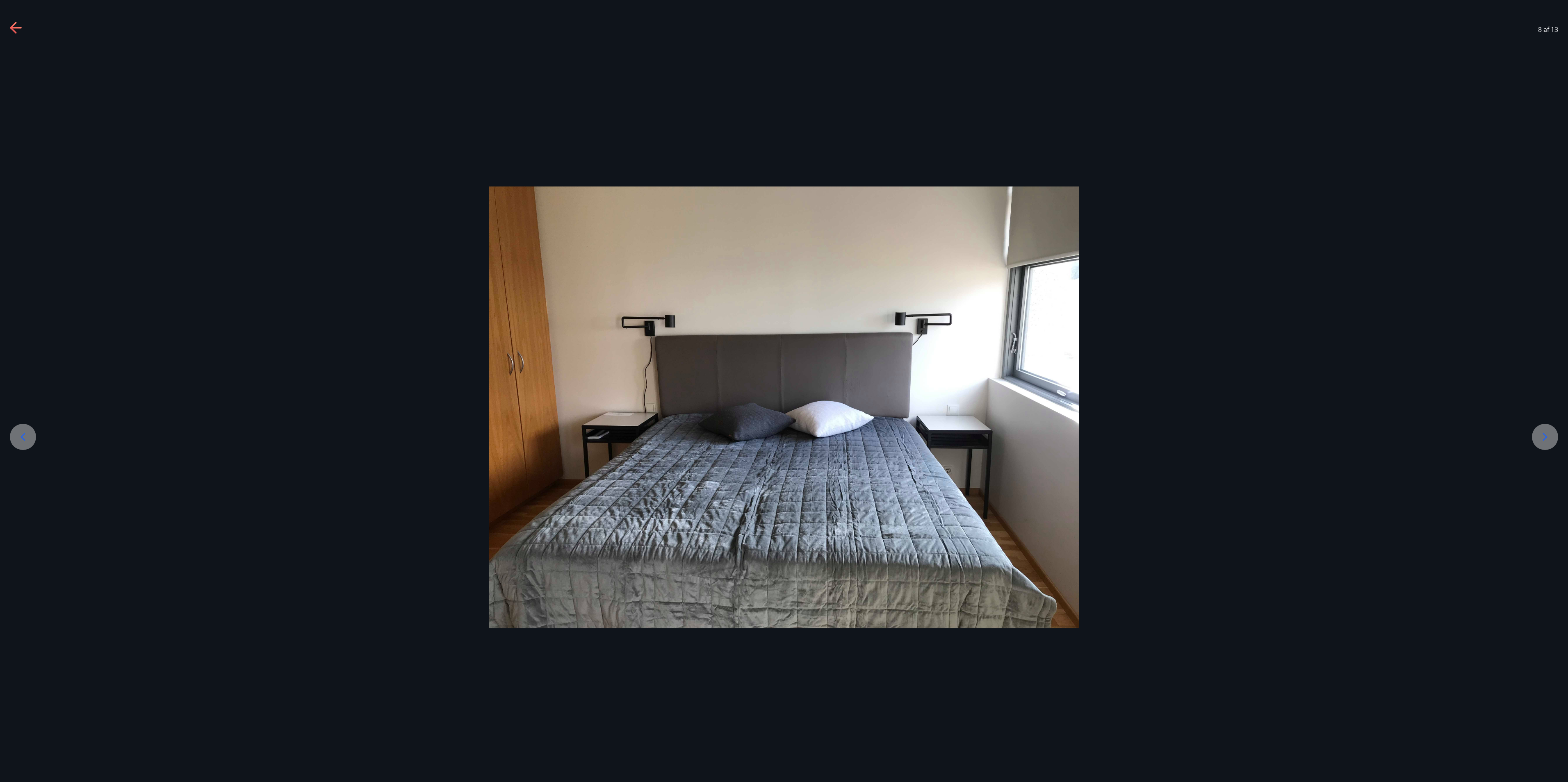
click at [17, 391] on div at bounding box center [23, 437] width 26 height 26
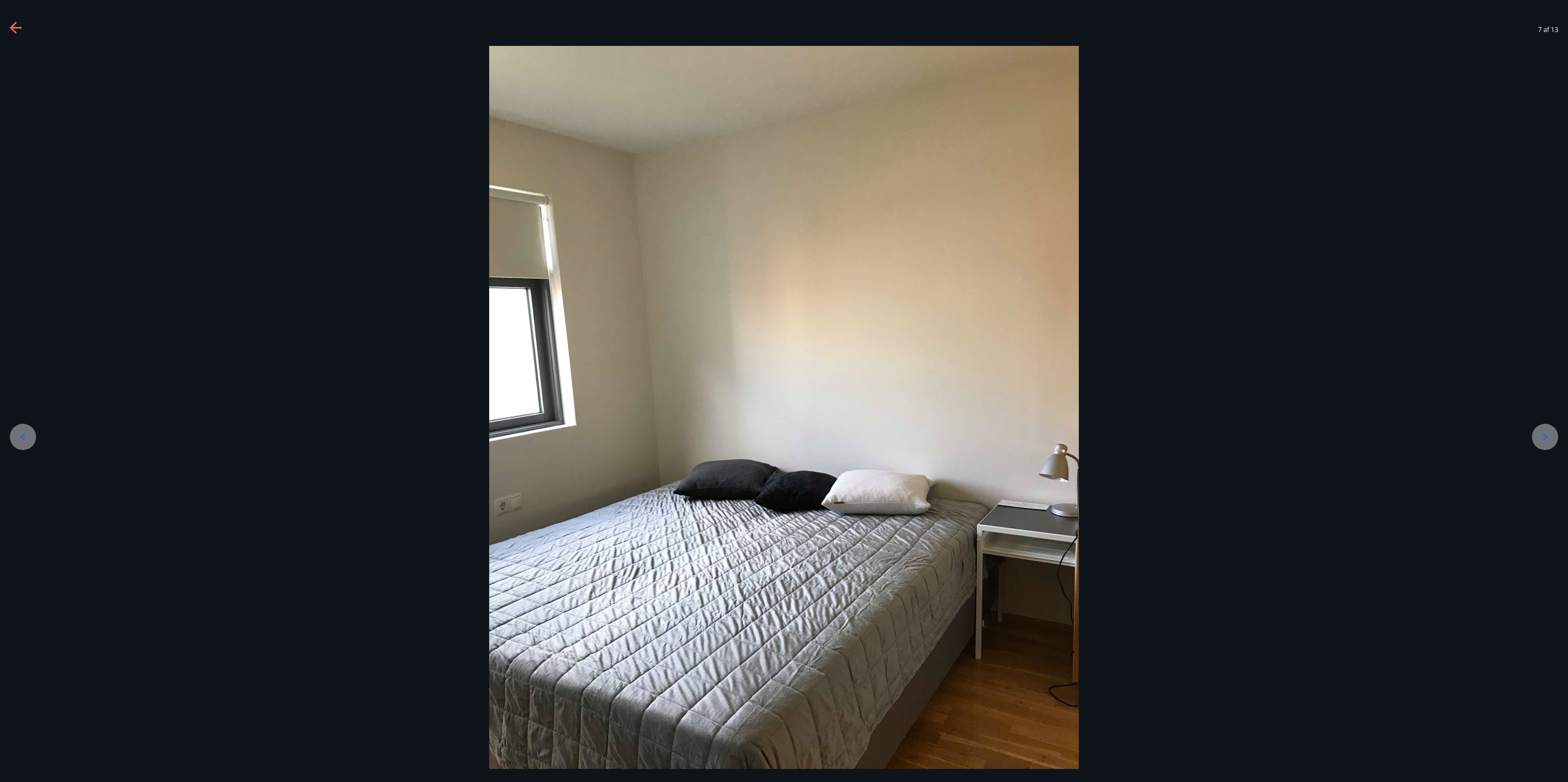
click at [17, 391] on div at bounding box center [23, 437] width 26 height 26
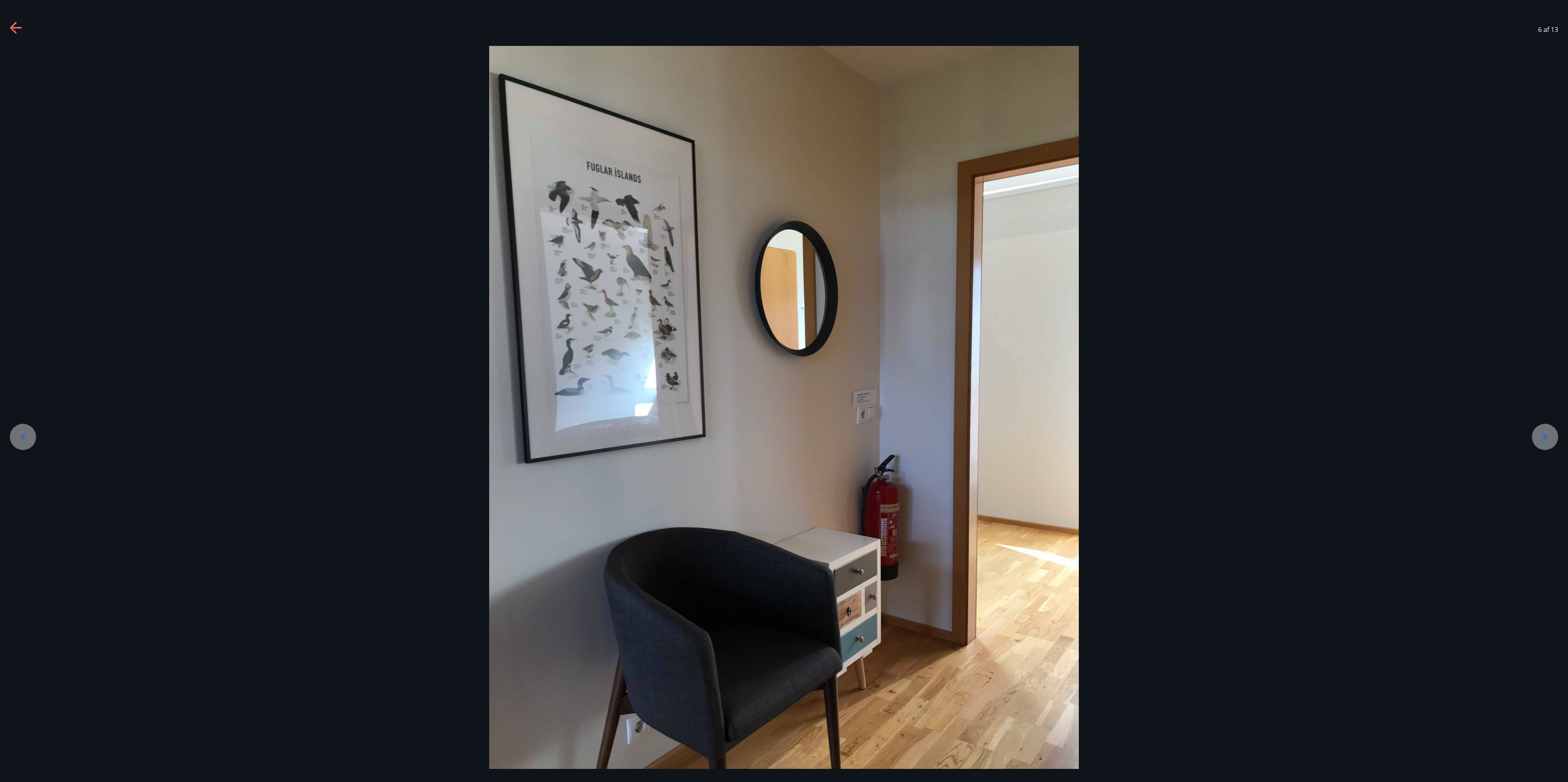
click at [17, 391] on div at bounding box center [23, 437] width 26 height 26
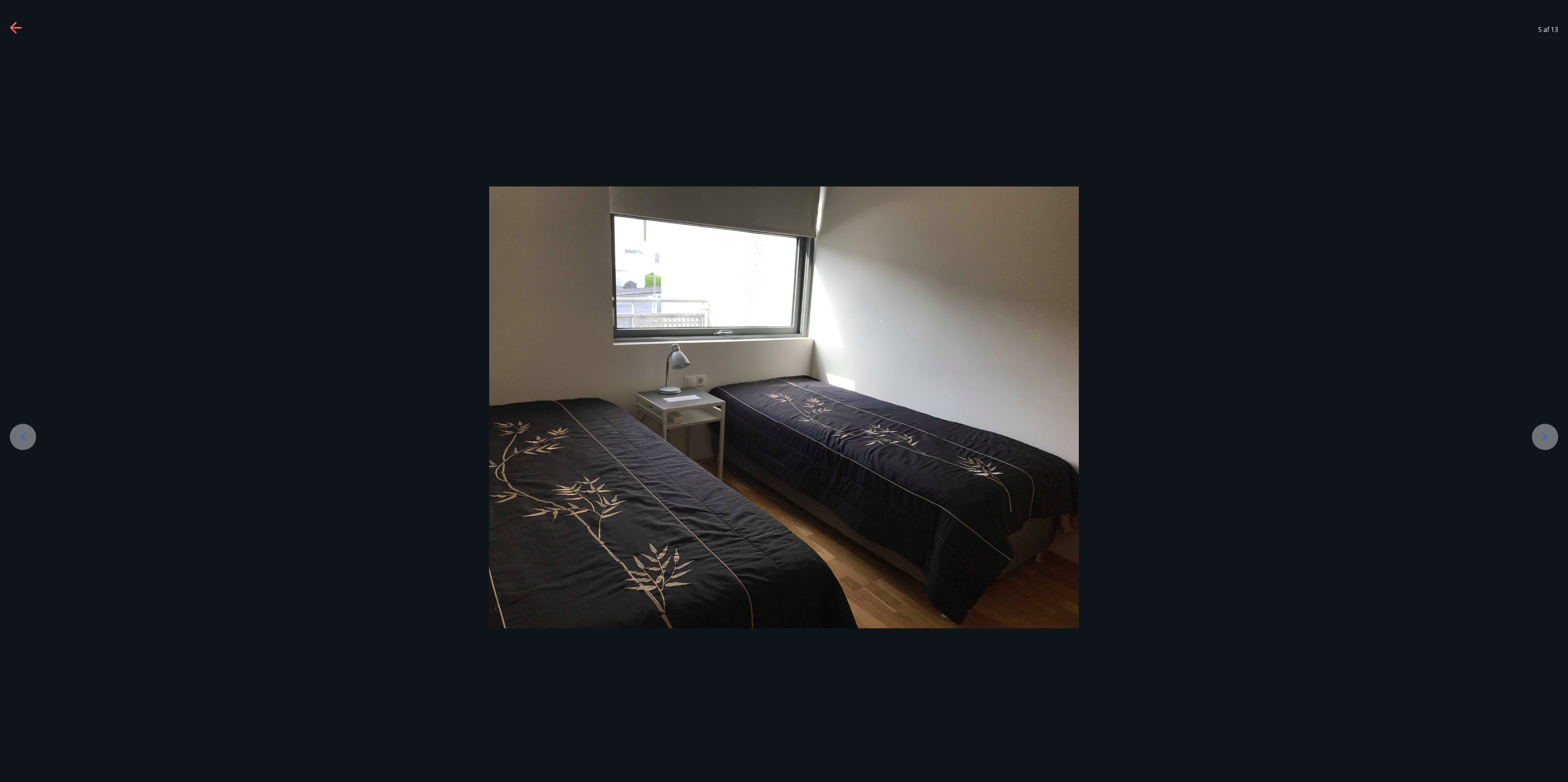
click at [17, 391] on div at bounding box center [23, 437] width 26 height 26
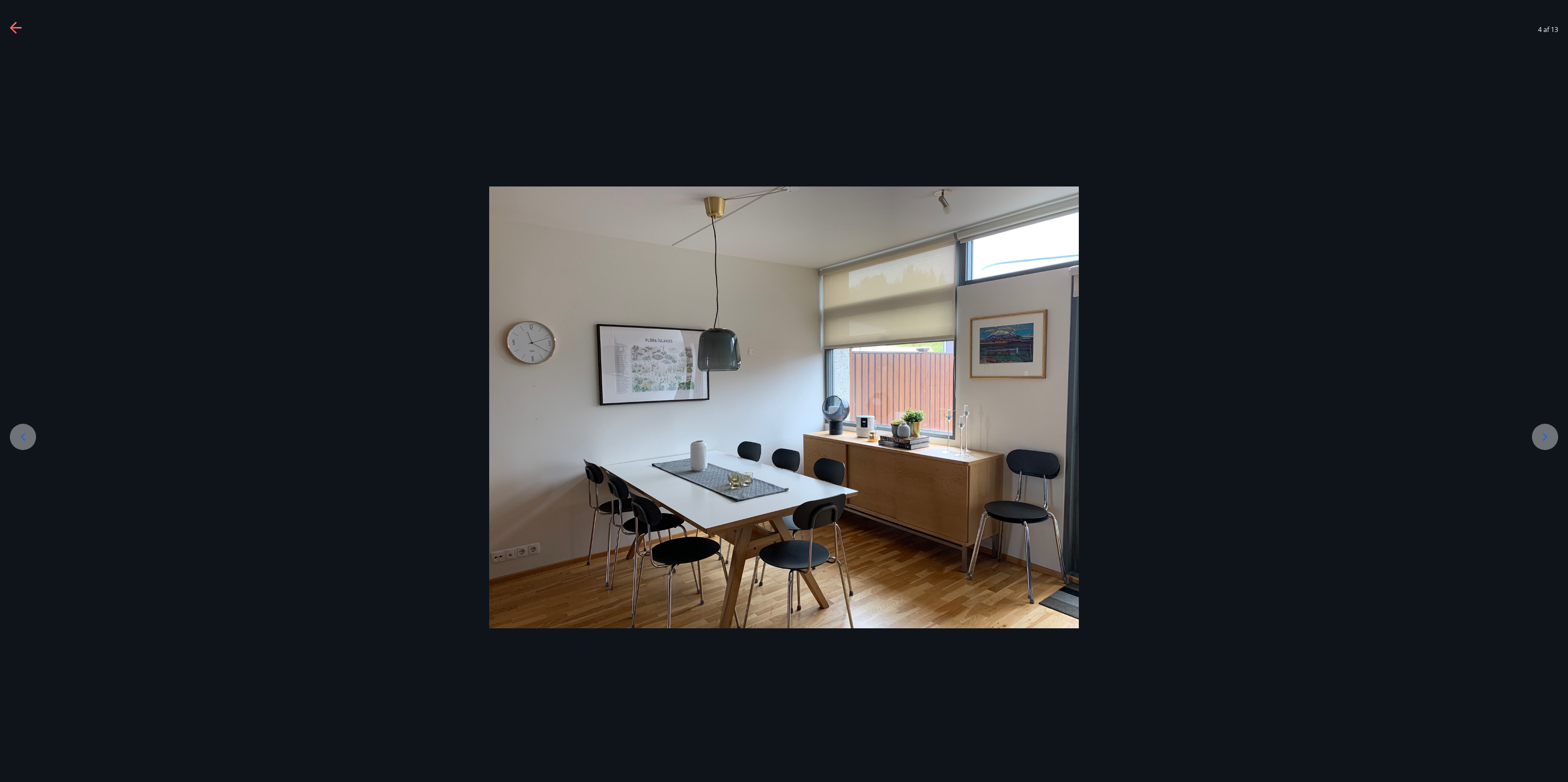
click at [26, 391] on icon at bounding box center [23, 437] width 13 height 13
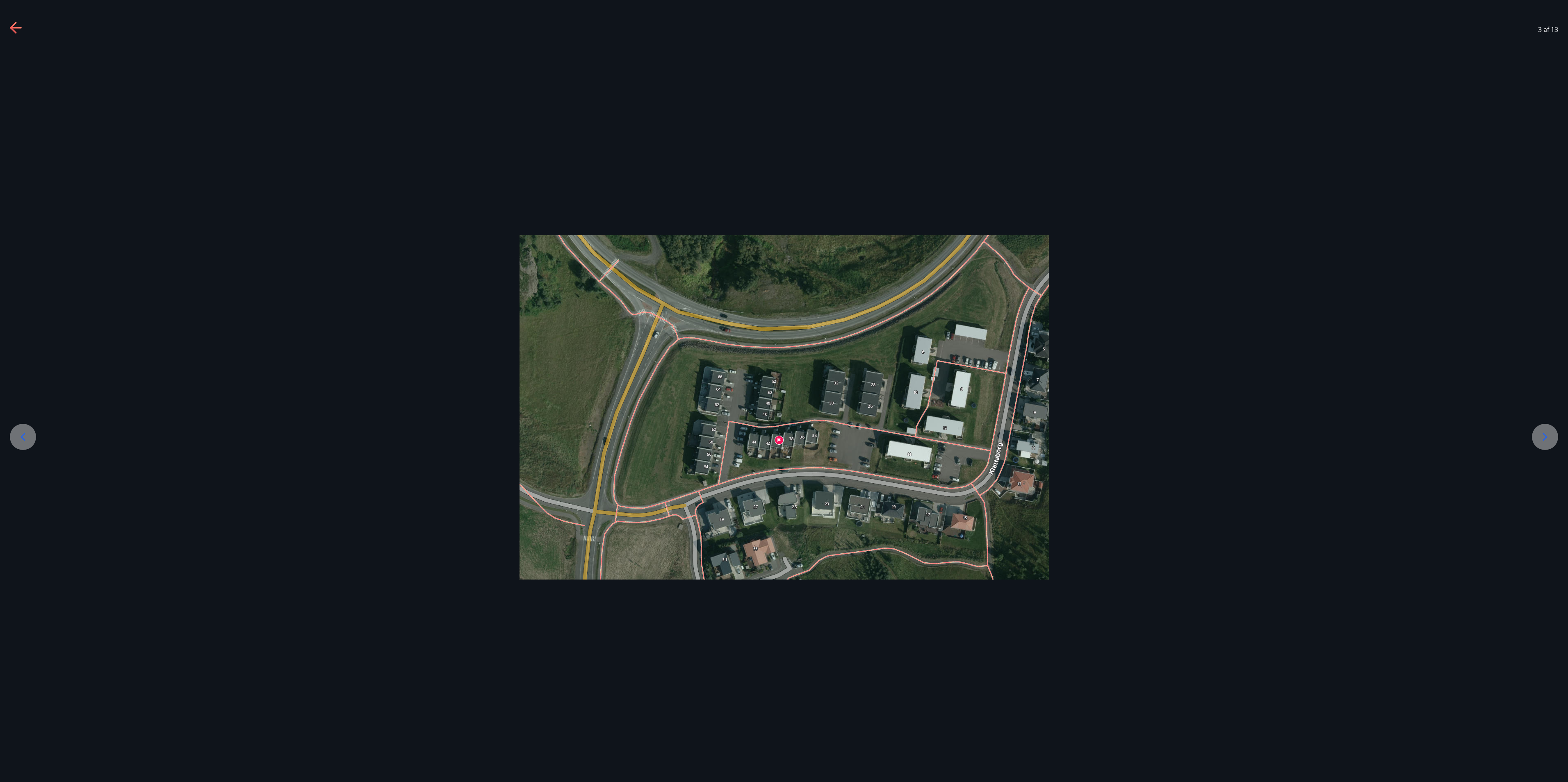
click at [26, 391] on icon at bounding box center [23, 437] width 13 height 13
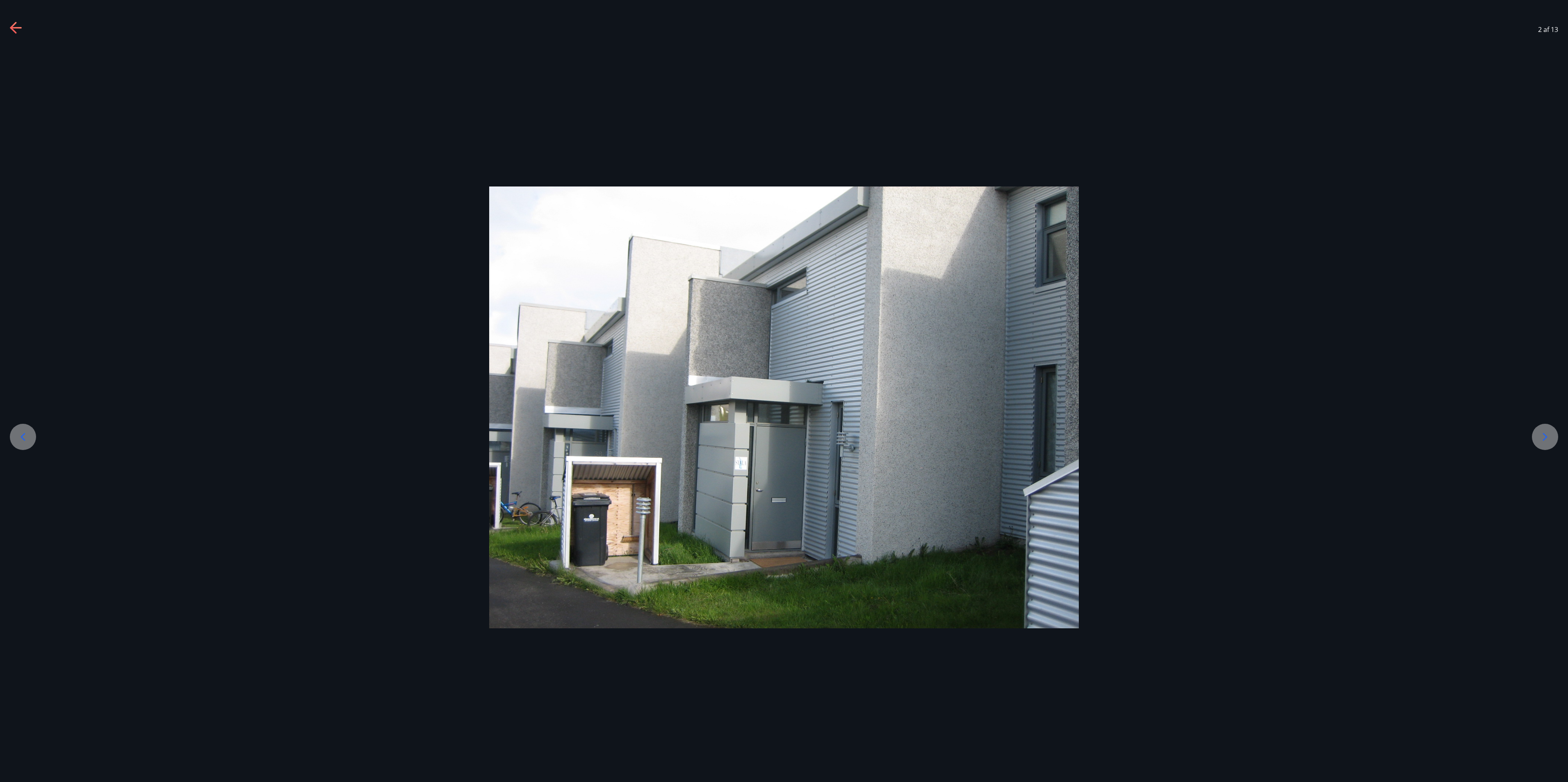
click at [26, 391] on icon at bounding box center [23, 437] width 13 height 13
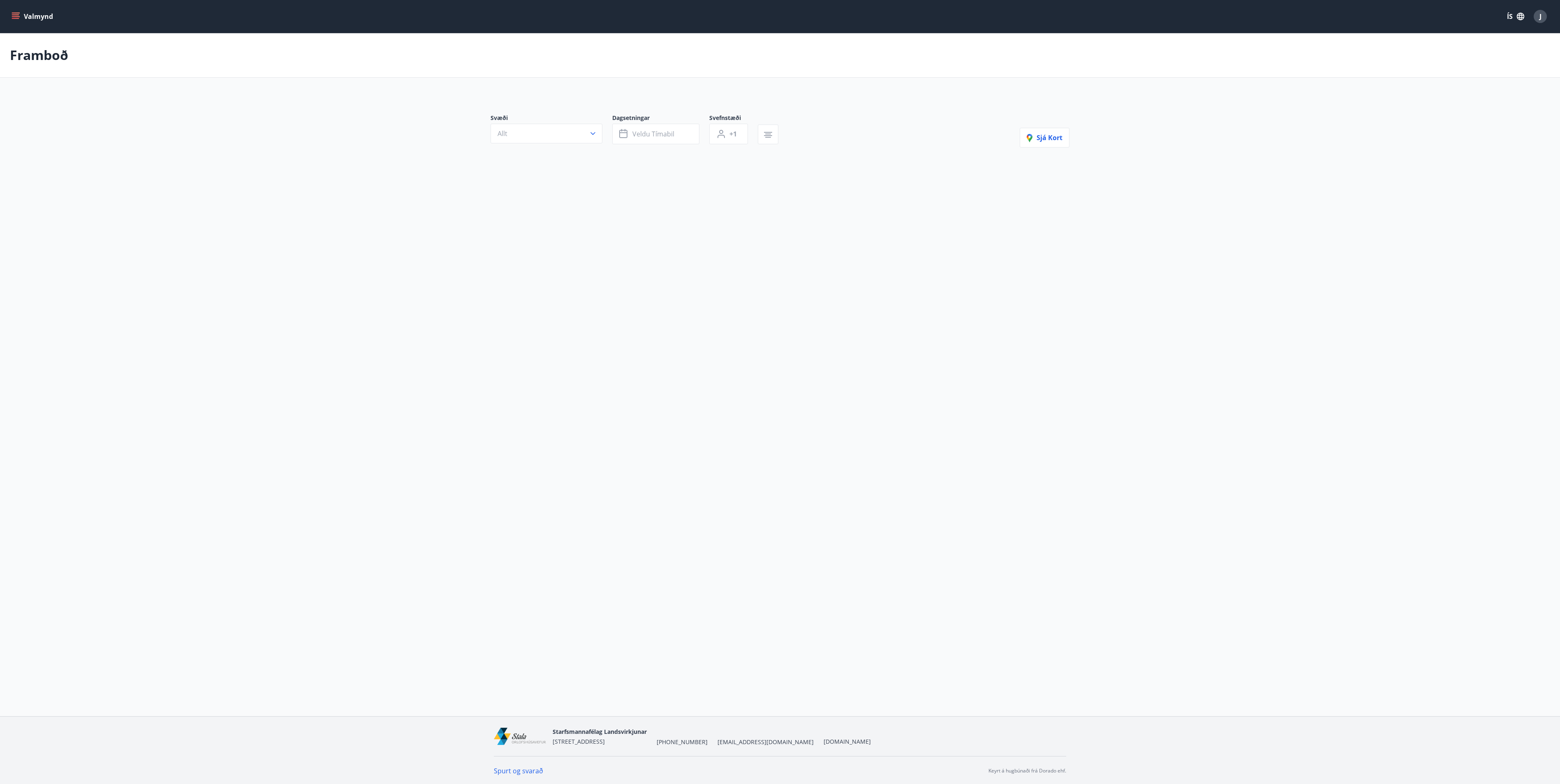
type input "*"
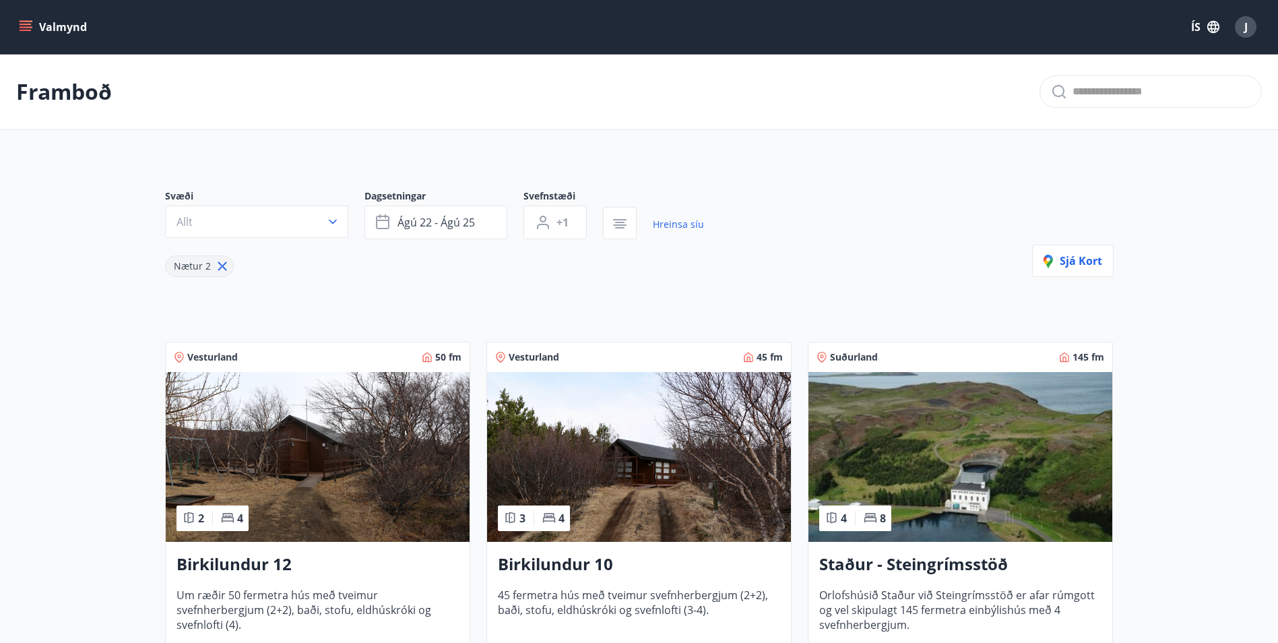
drag, startPoint x: 2575, startPoint y: 1, endPoint x: 26, endPoint y: 27, distance: 2549.2
click at [26, 27] on icon "menu" at bounding box center [27, 26] width 15 height 1
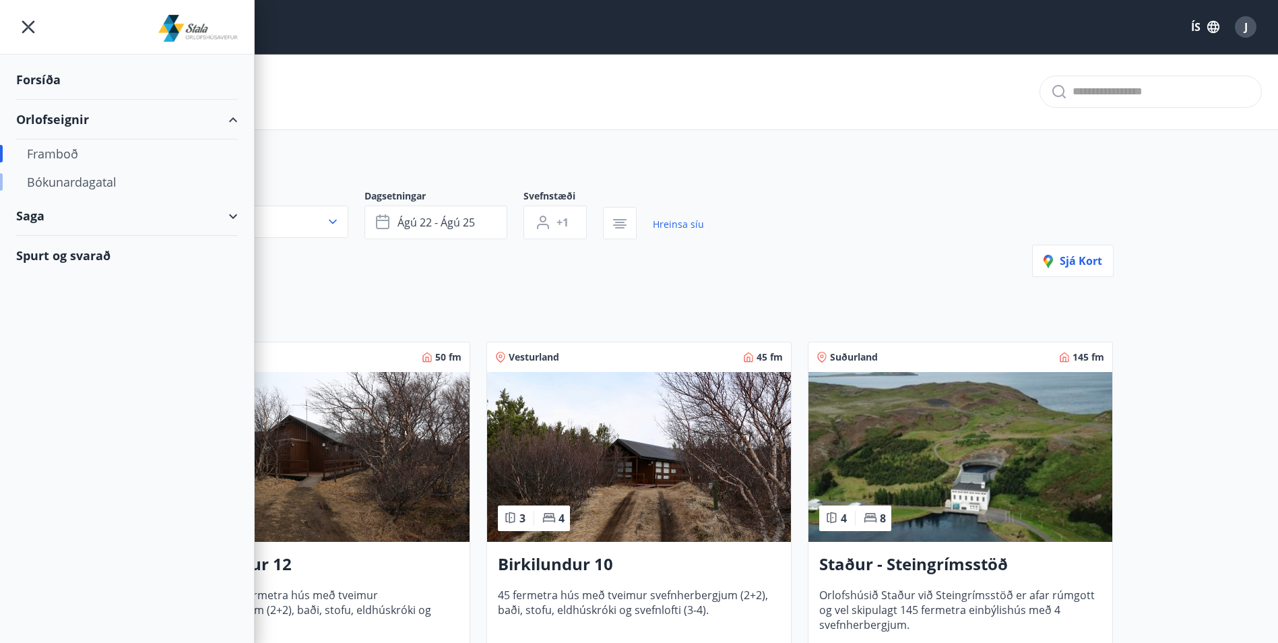
click at [92, 179] on div "Bókunardagatal" at bounding box center [127, 182] width 200 height 28
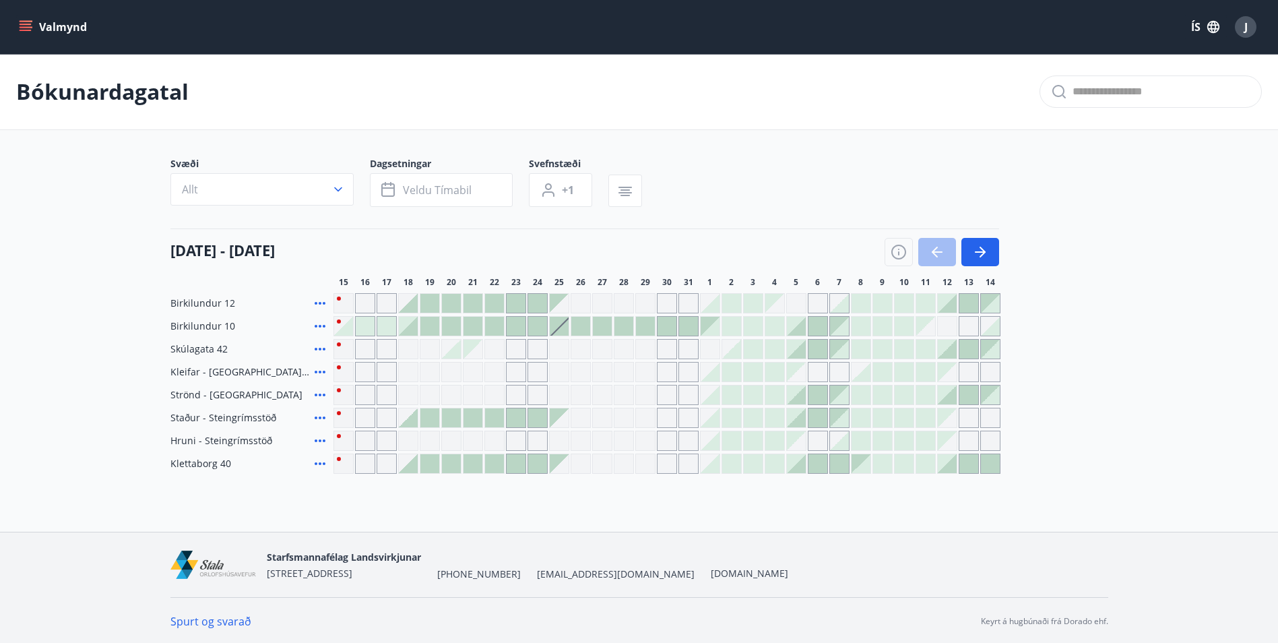
click at [475, 464] on div at bounding box center [472, 463] width 19 height 19
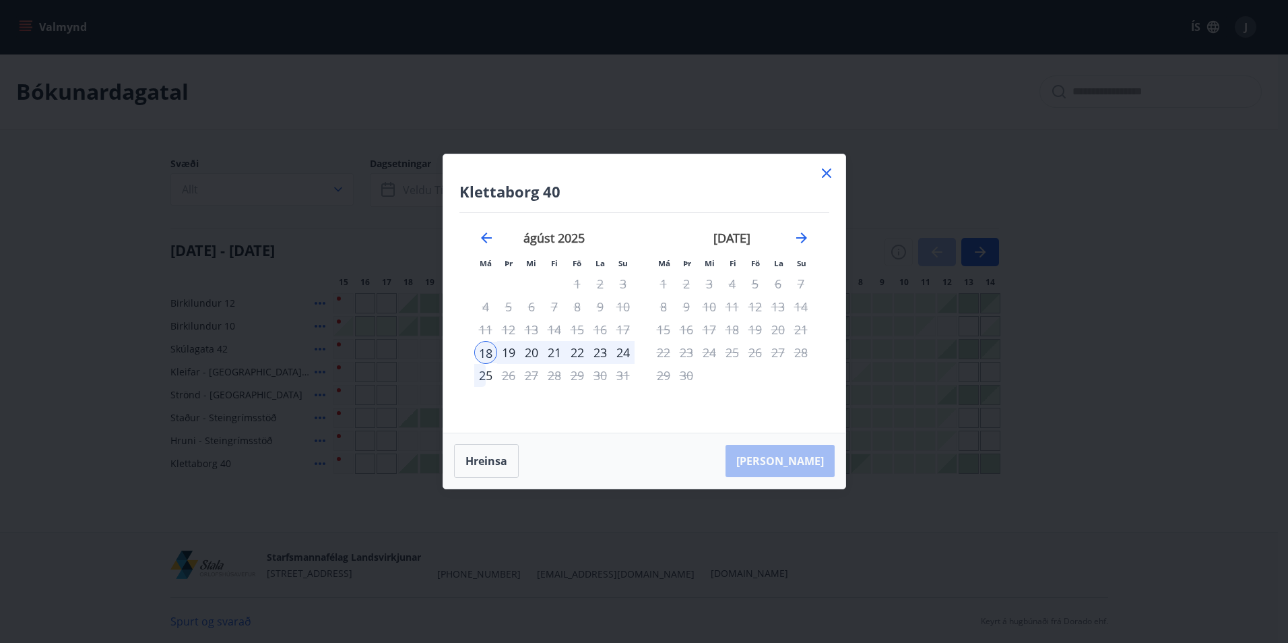
click at [554, 354] on div "21" at bounding box center [554, 352] width 23 height 23
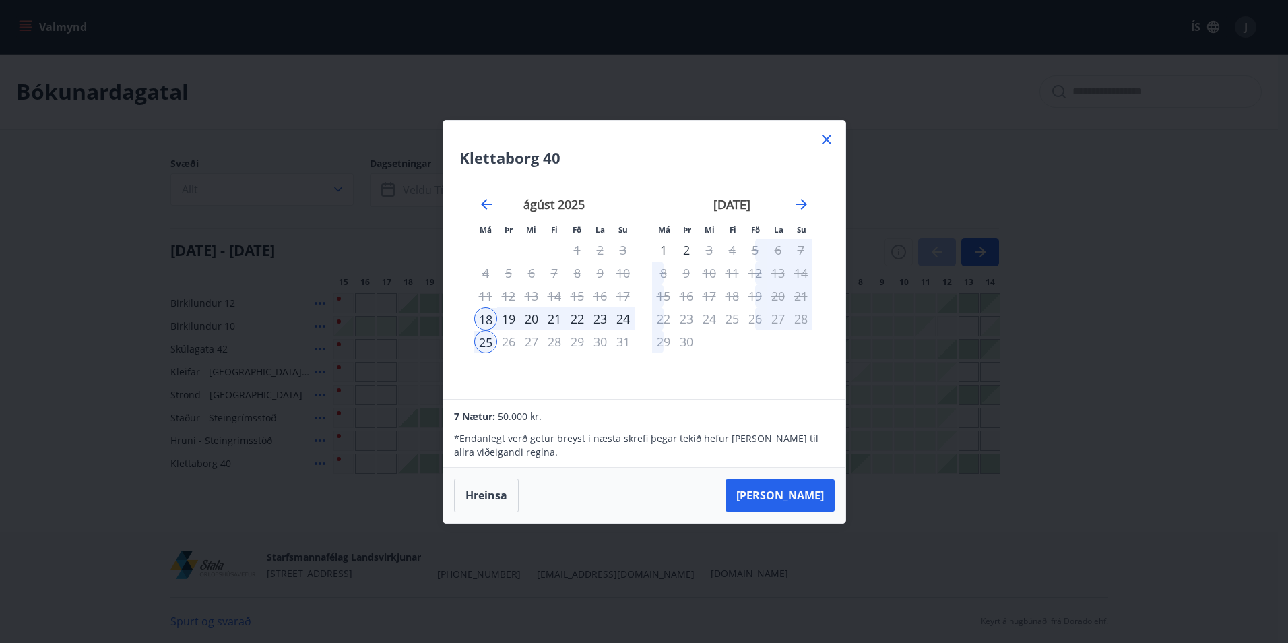
click at [556, 315] on div "21" at bounding box center [554, 318] width 23 height 23
click at [827, 141] on icon at bounding box center [826, 139] width 16 height 16
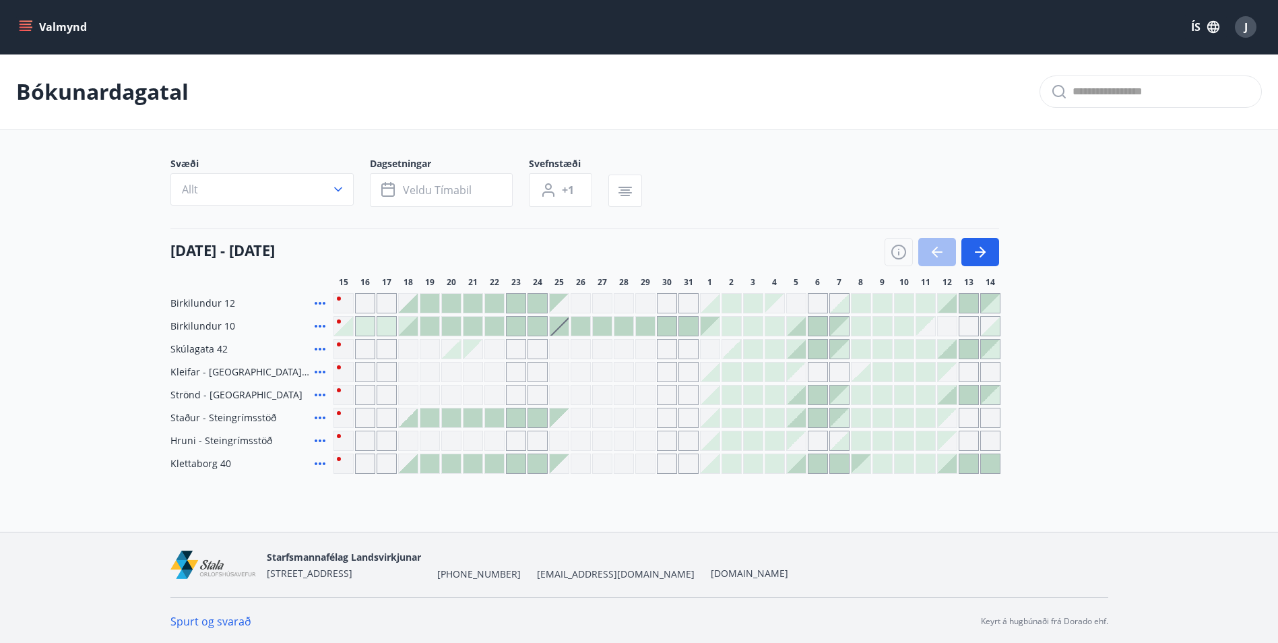
click at [24, 24] on icon "menu" at bounding box center [26, 24] width 12 height 1
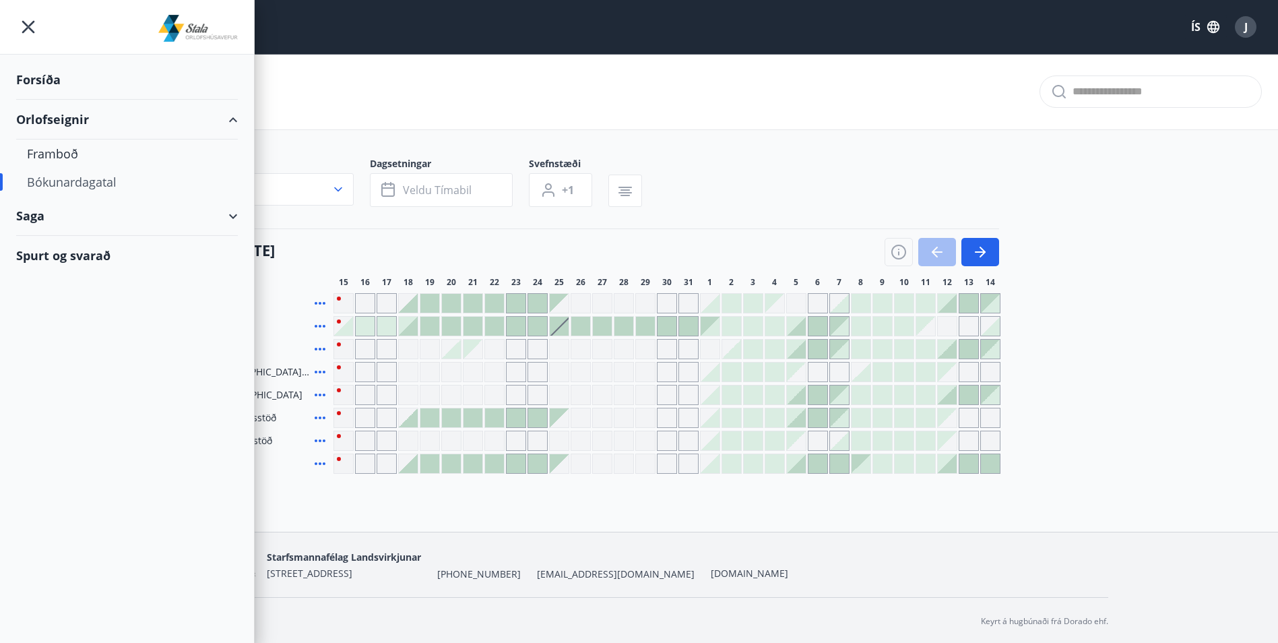
click at [1242, 27] on div "J" at bounding box center [1246, 27] width 22 height 22
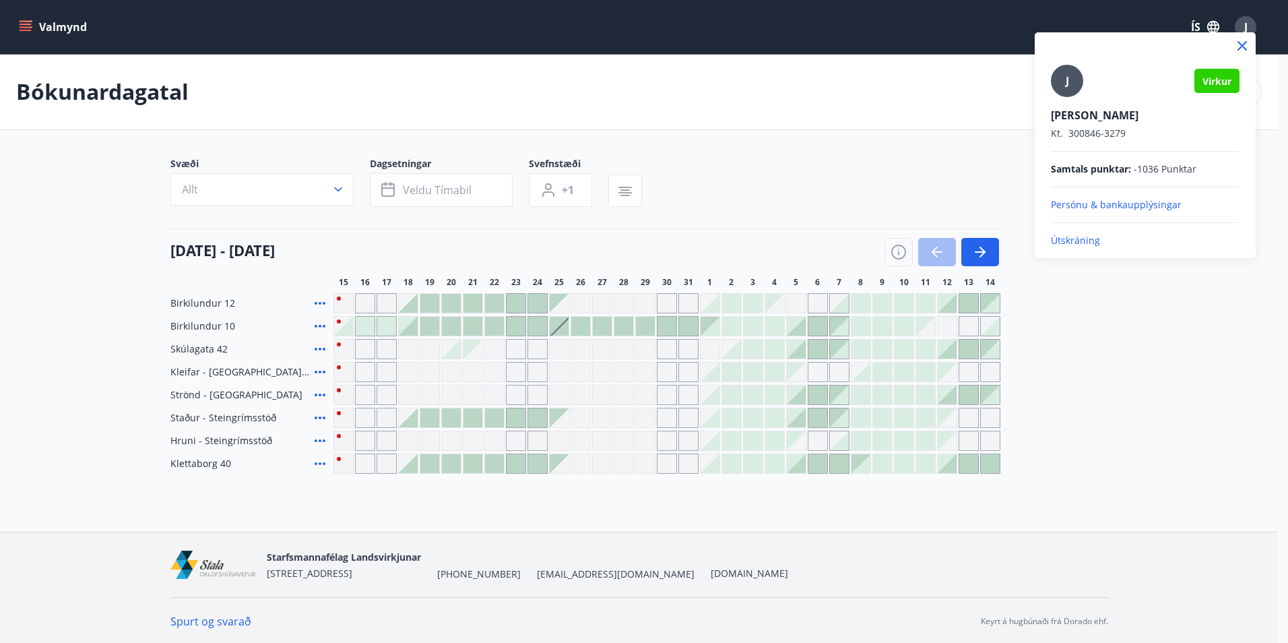
click at [1086, 240] on p "Útskráning" at bounding box center [1145, 240] width 189 height 13
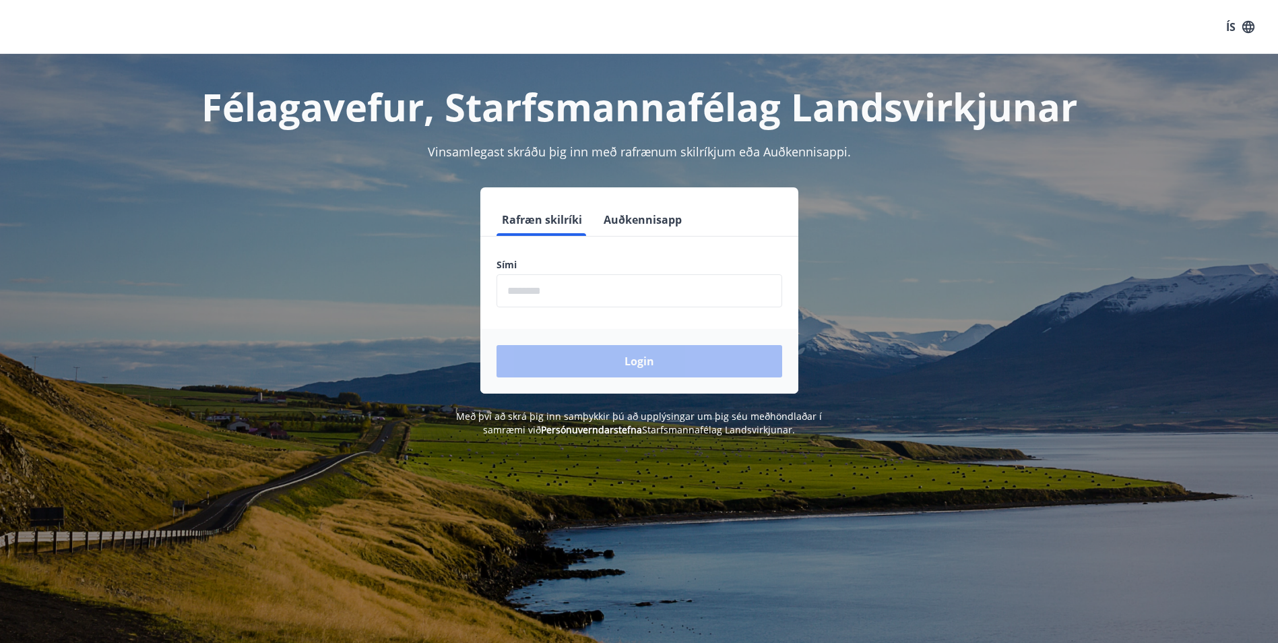
click at [565, 285] on input "phone" at bounding box center [639, 290] width 286 height 33
type input "********"
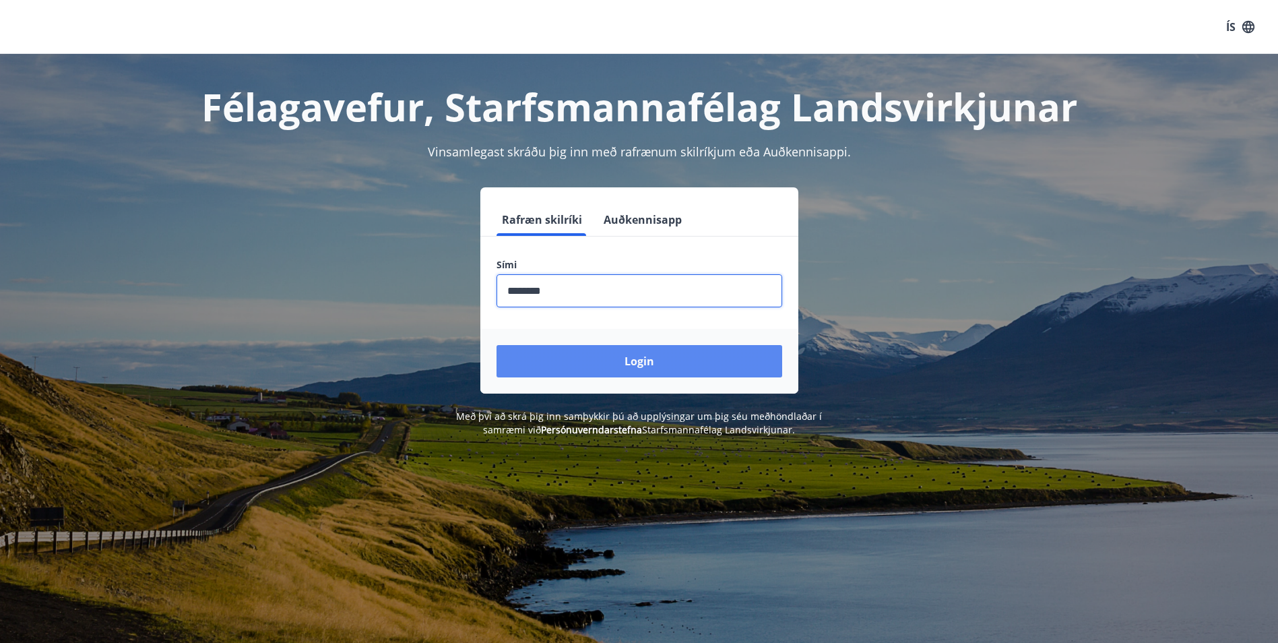
click at [642, 360] on button "Login" at bounding box center [639, 361] width 286 height 32
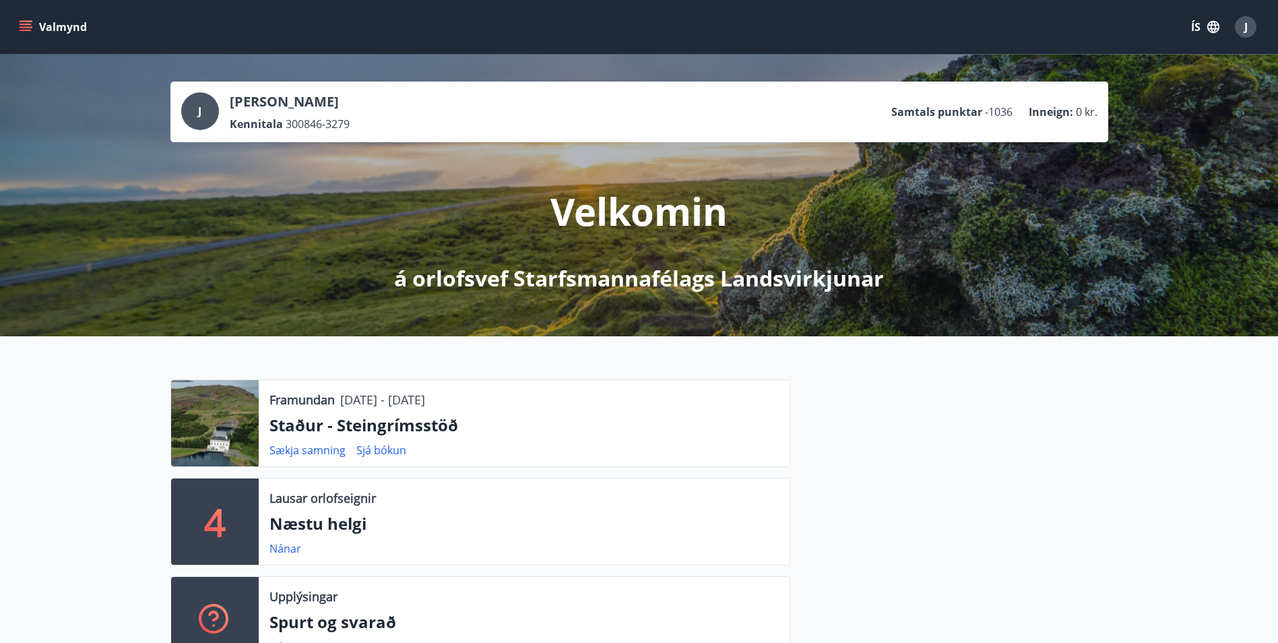
click at [25, 25] on icon "menu" at bounding box center [26, 24] width 12 height 1
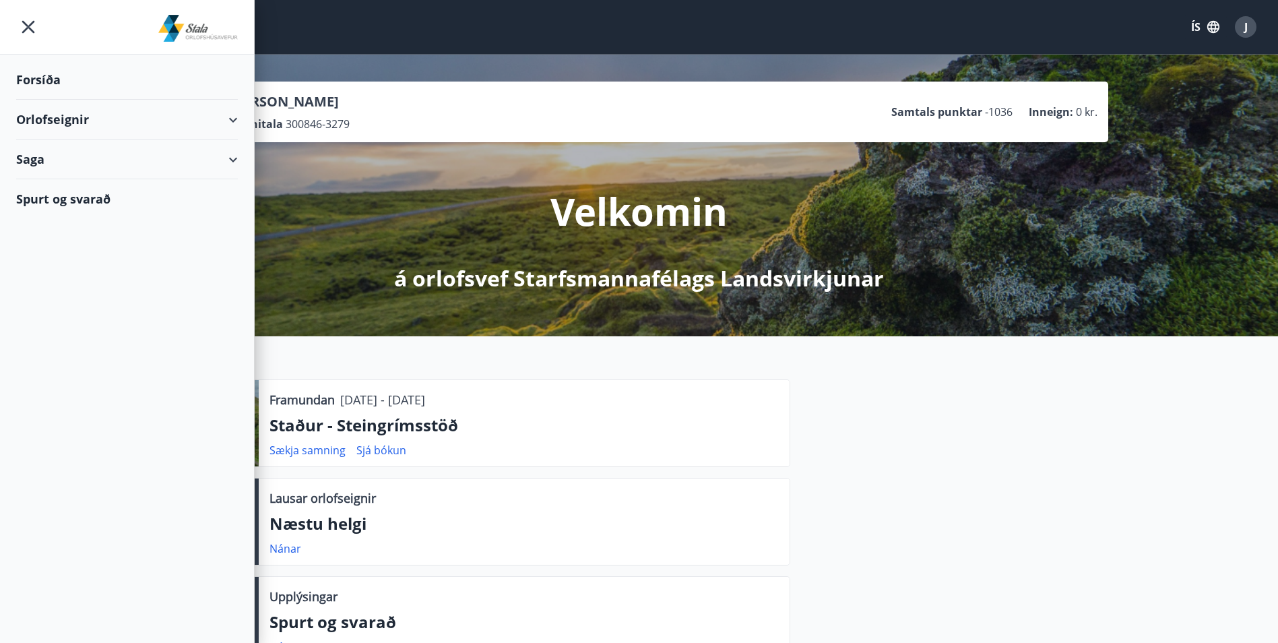
click at [228, 118] on div "Orlofseignir" at bounding box center [127, 120] width 222 height 40
click at [79, 182] on div "Bókunardagatal" at bounding box center [127, 182] width 200 height 28
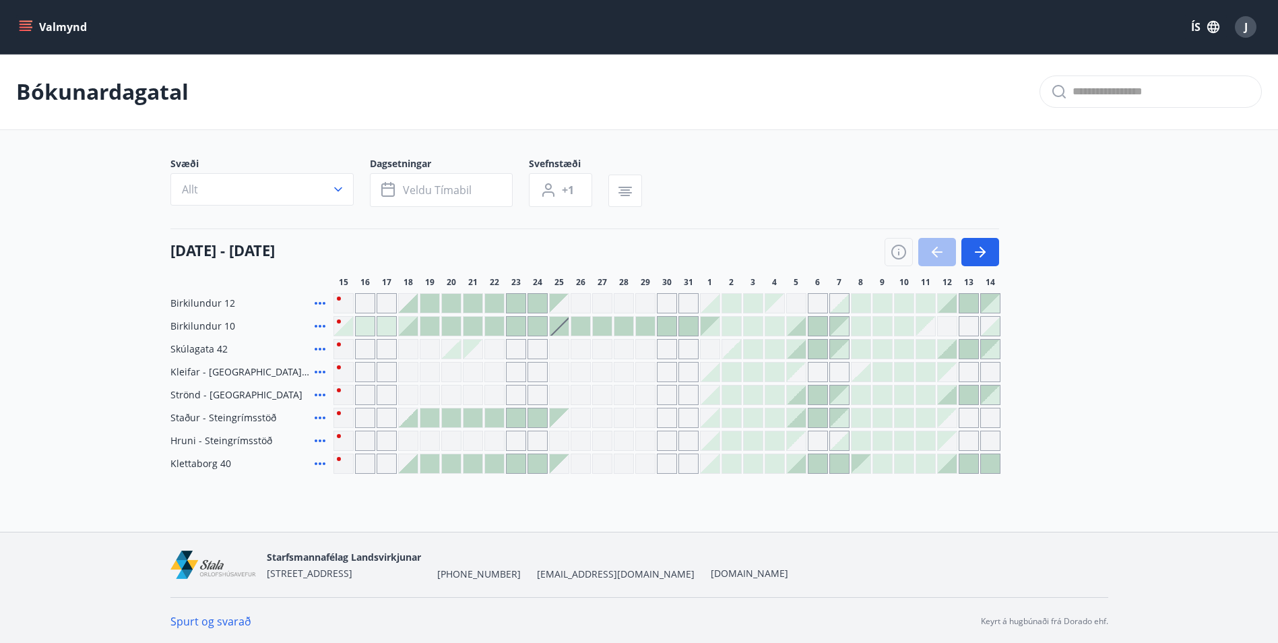
click at [492, 463] on div at bounding box center [494, 463] width 19 height 19
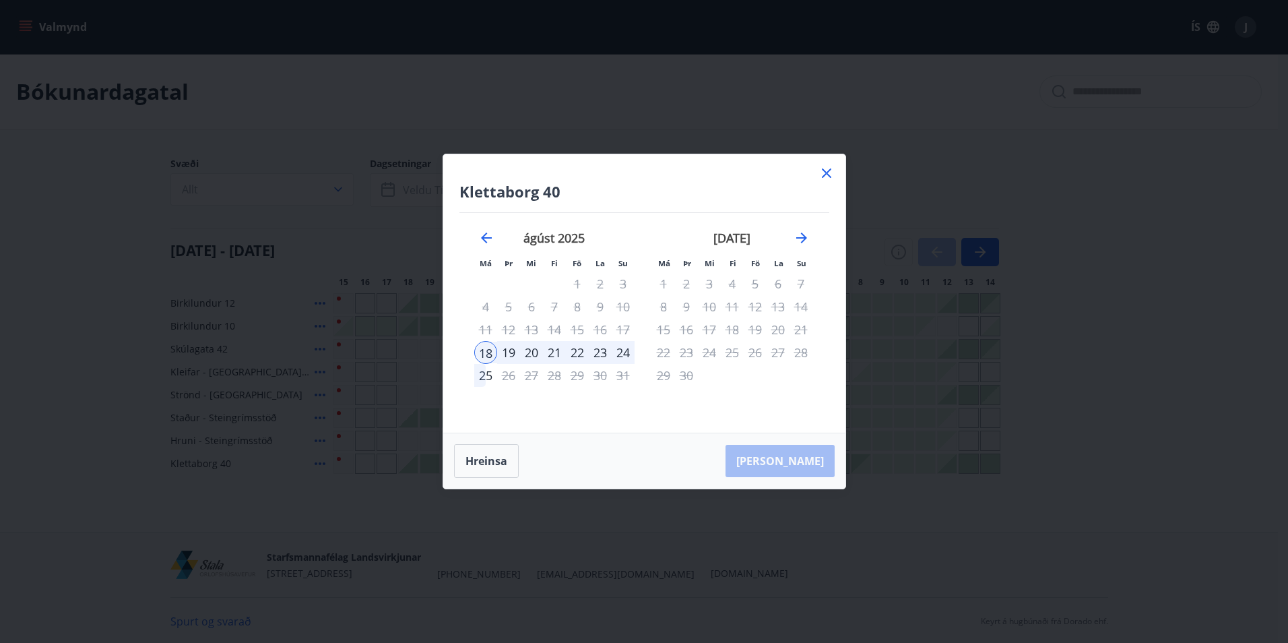
click at [621, 350] on div "24" at bounding box center [623, 352] width 23 height 23
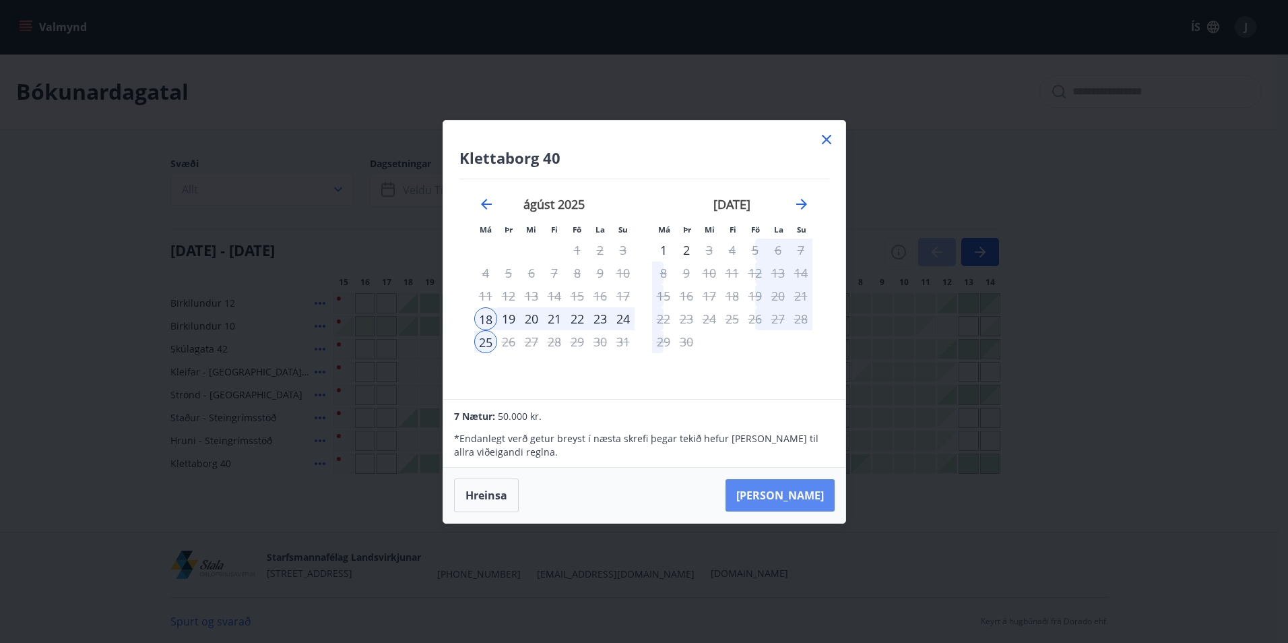
click at [790, 491] on button "[PERSON_NAME]" at bounding box center [780, 495] width 109 height 32
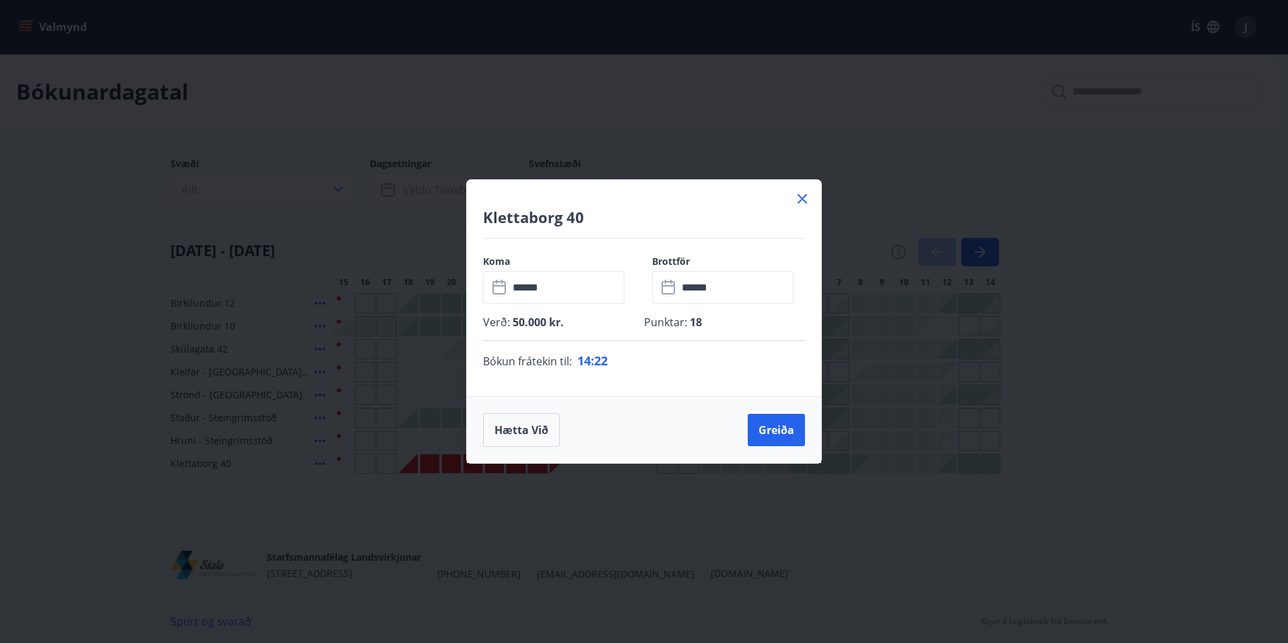
click at [800, 200] on icon at bounding box center [802, 199] width 16 height 16
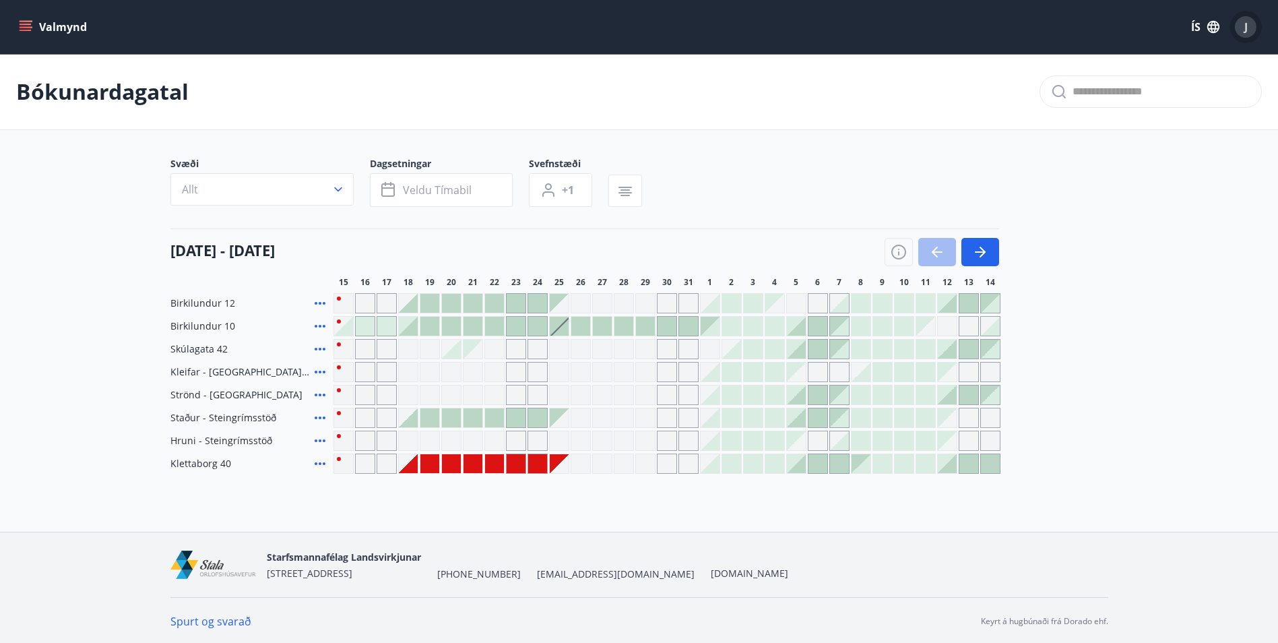
click at [1239, 26] on div "J" at bounding box center [1246, 27] width 22 height 22
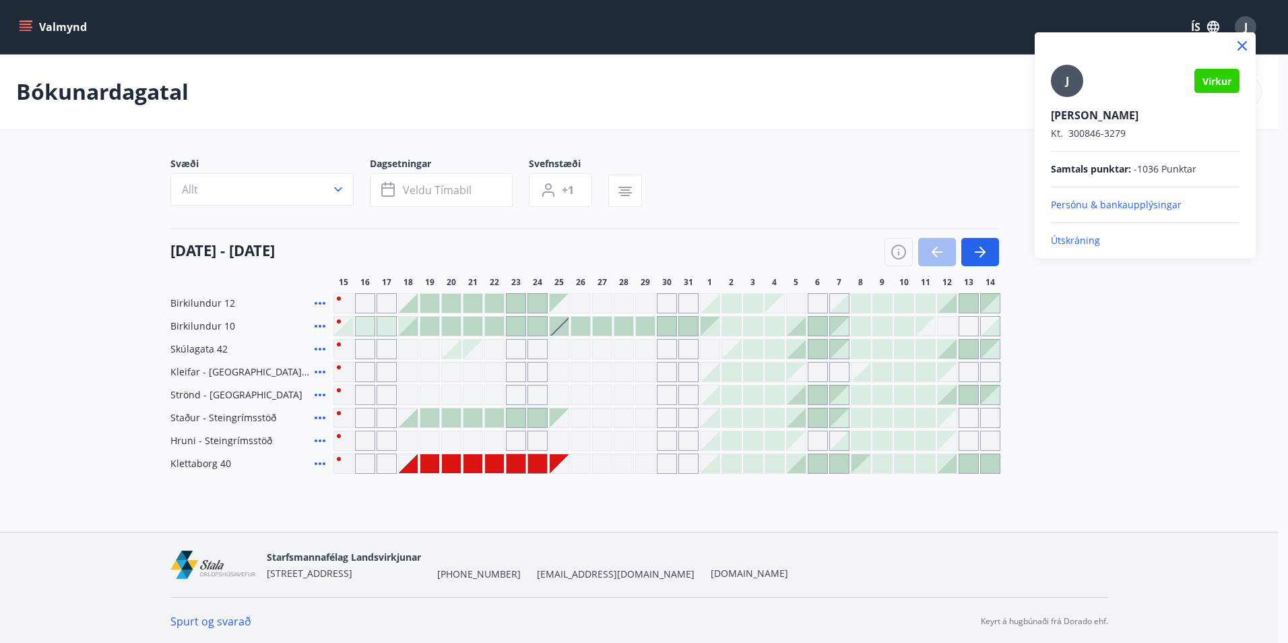
click at [1076, 238] on p "Útskráning" at bounding box center [1145, 240] width 189 height 13
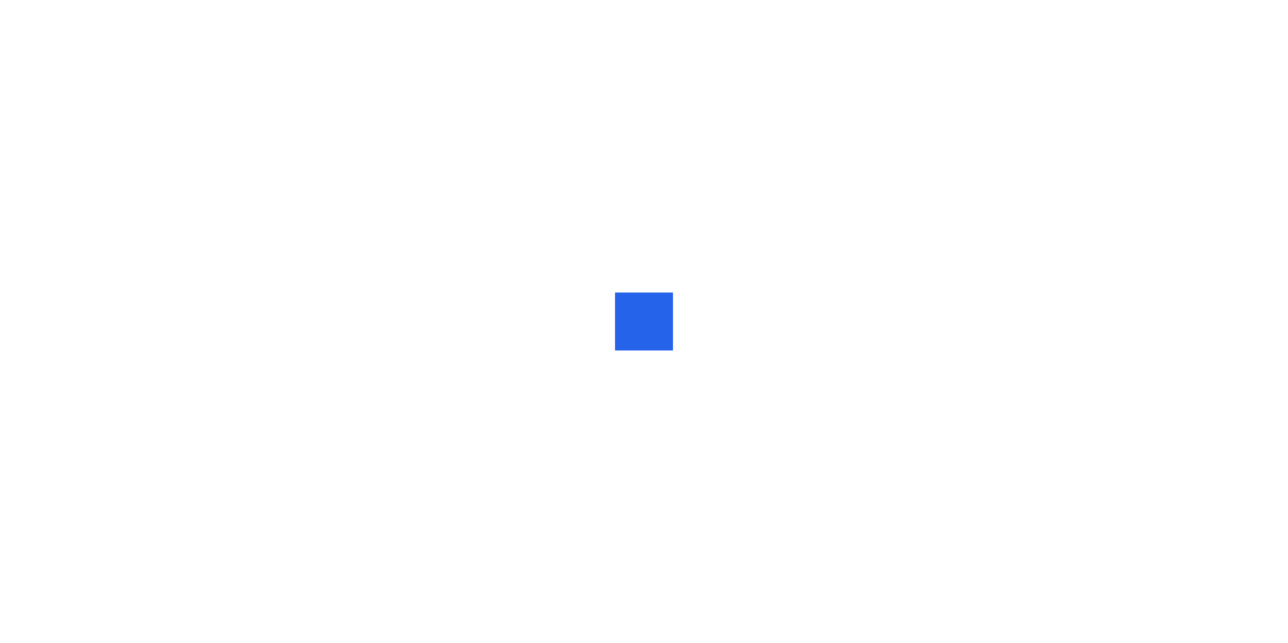
click at [1063, 240] on div at bounding box center [644, 321] width 1288 height 643
